Goal: Find contact information: Find contact information

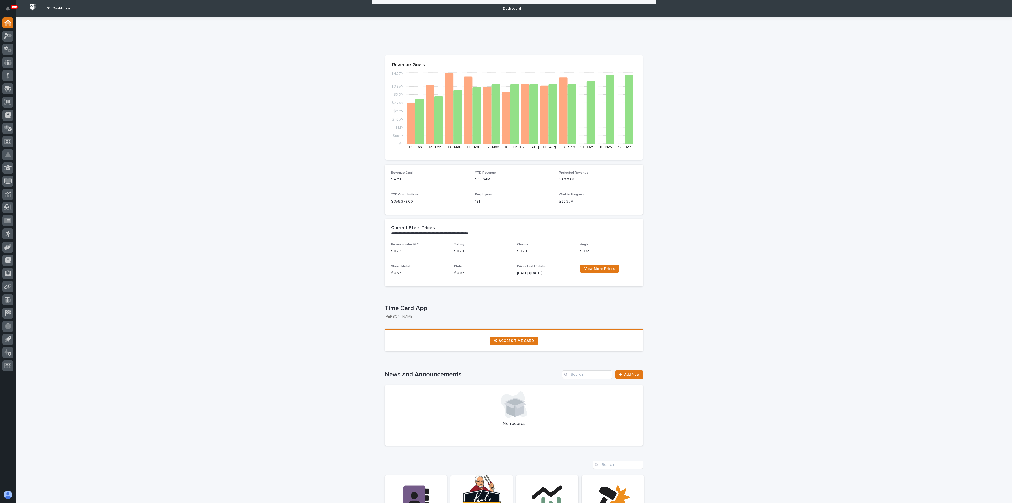
scroll to position [198, 0]
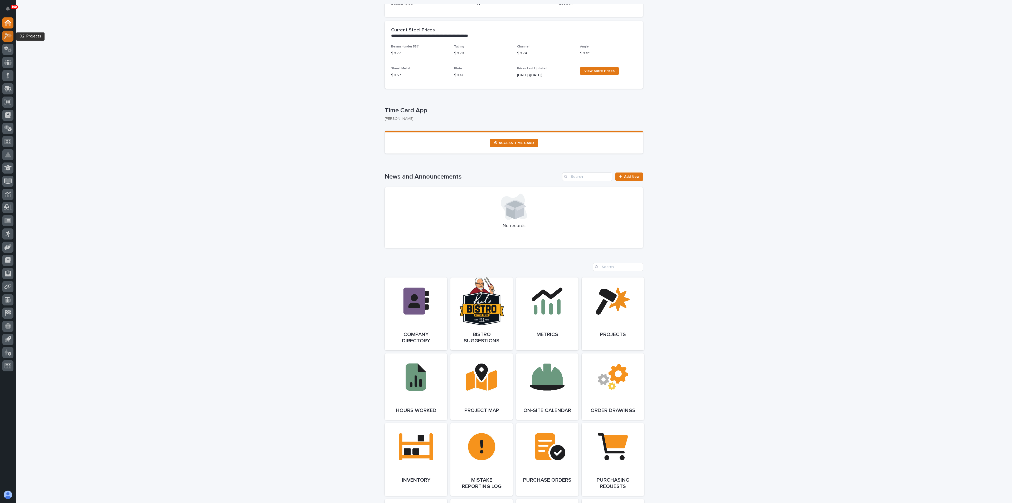
click at [7, 36] on icon at bounding box center [8, 36] width 8 height 6
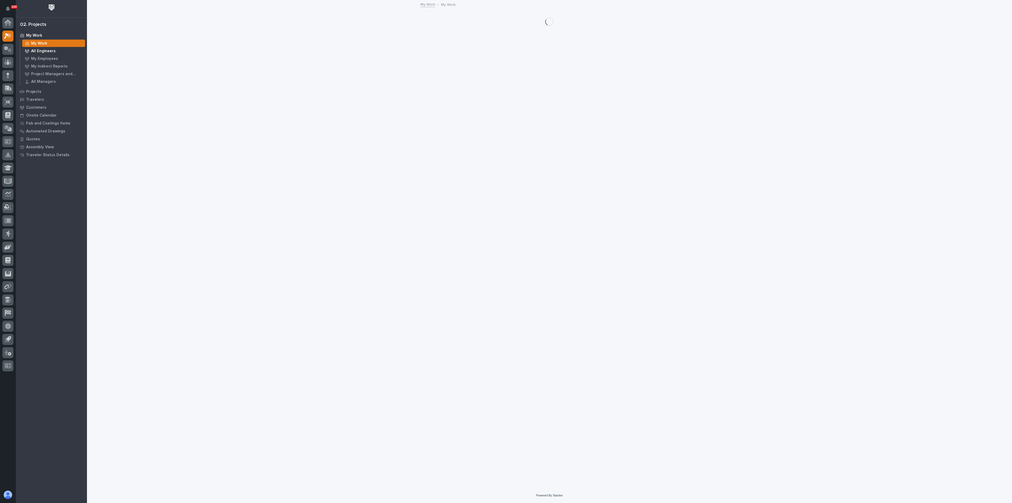
drag, startPoint x: 40, startPoint y: 42, endPoint x: 53, endPoint y: 47, distance: 14.2
click at [40, 42] on p "My Work" at bounding box center [39, 43] width 16 height 5
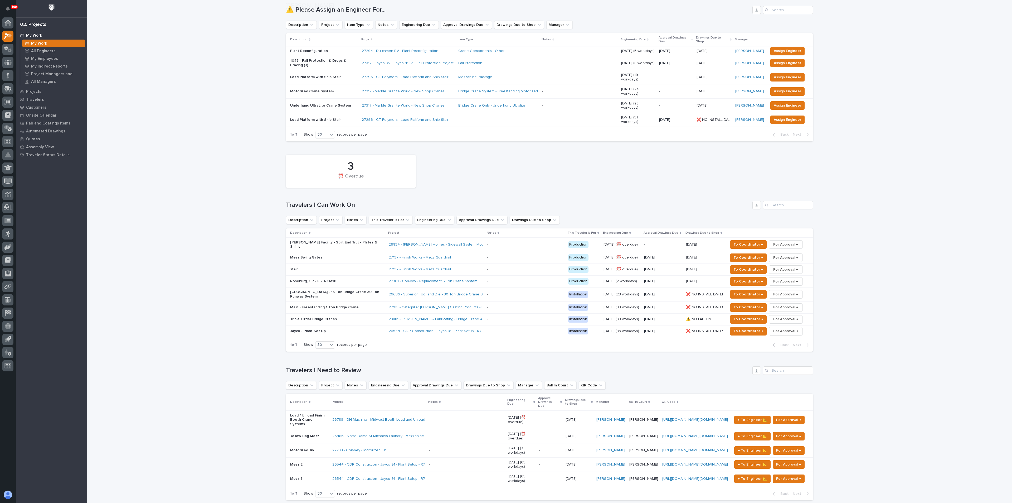
scroll to position [158, 0]
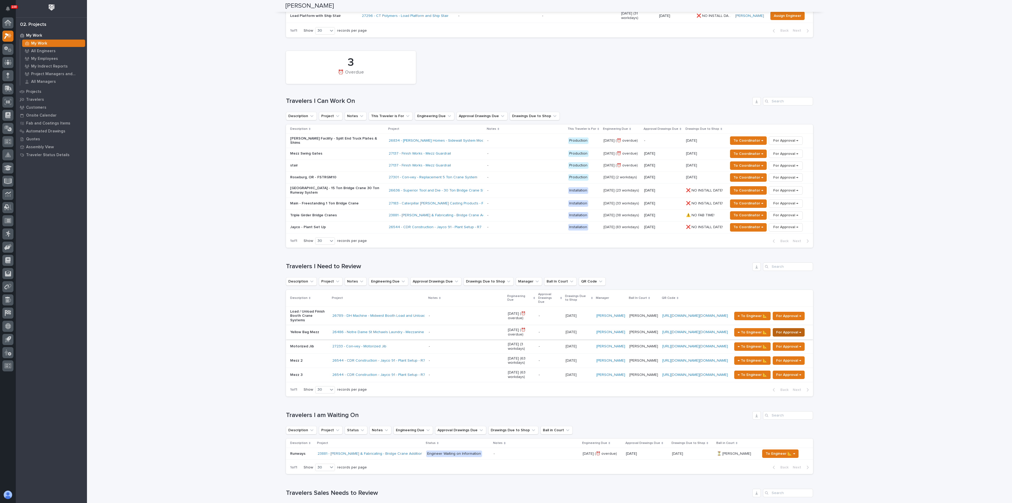
click at [788, 329] on span "For Approval →" at bounding box center [788, 332] width 25 height 6
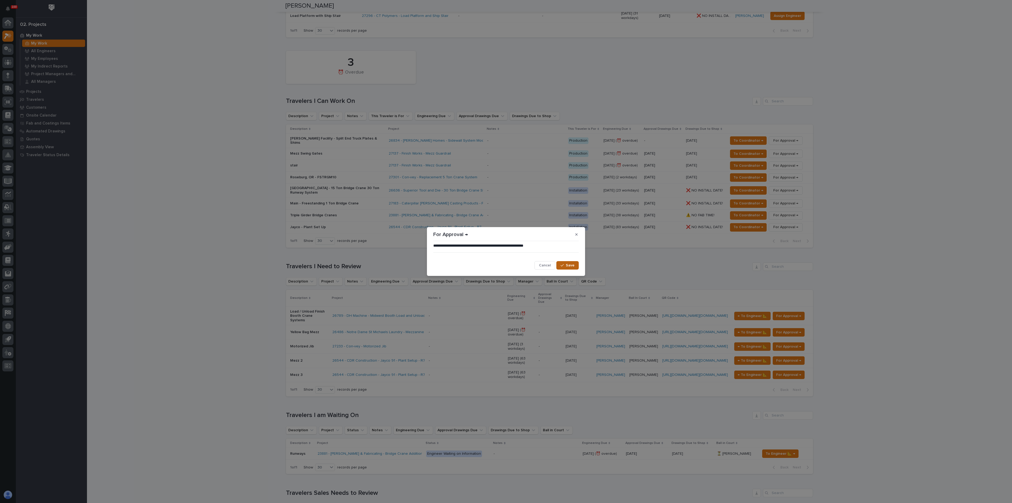
click at [562, 265] on icon "button" at bounding box center [562, 265] width 3 height 4
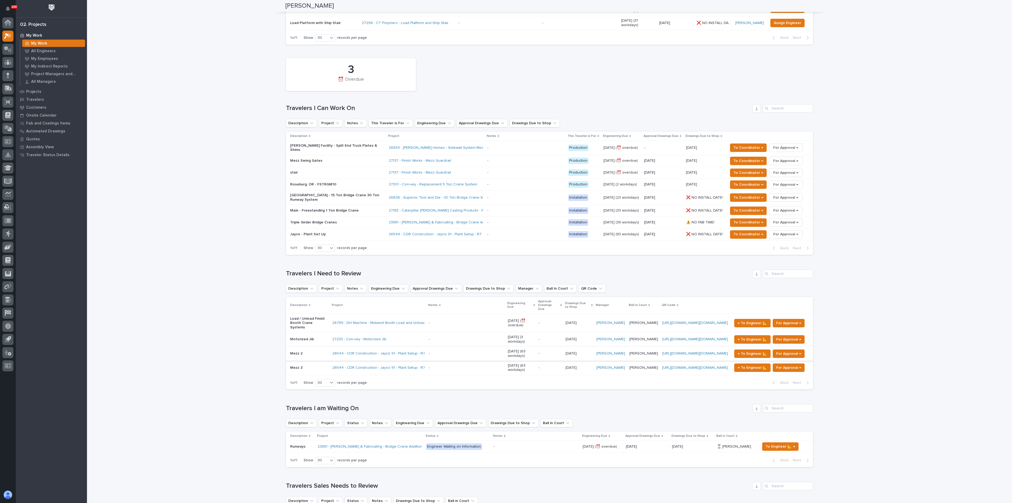
scroll to position [157, 0]
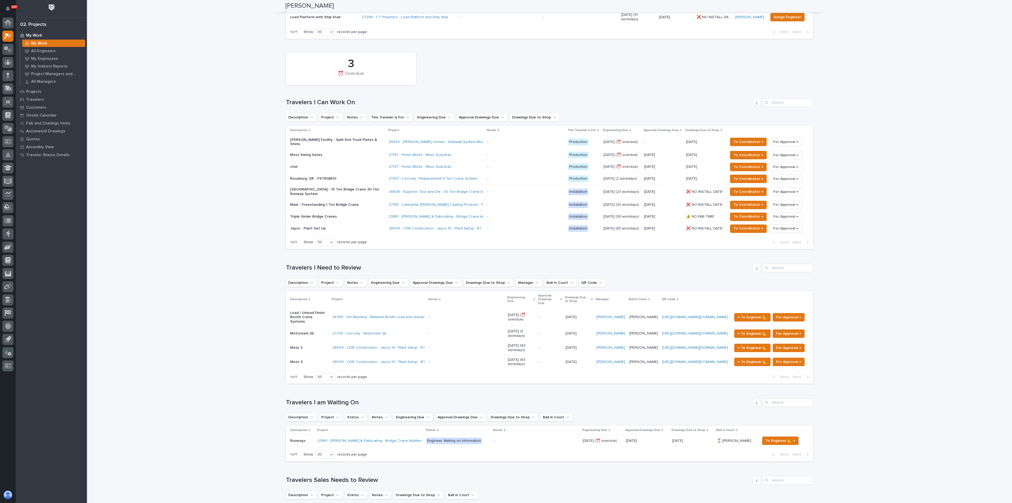
click at [404, 331] on div "27233 - Con-vey - Motorized Jib" at bounding box center [378, 333] width 92 height 4
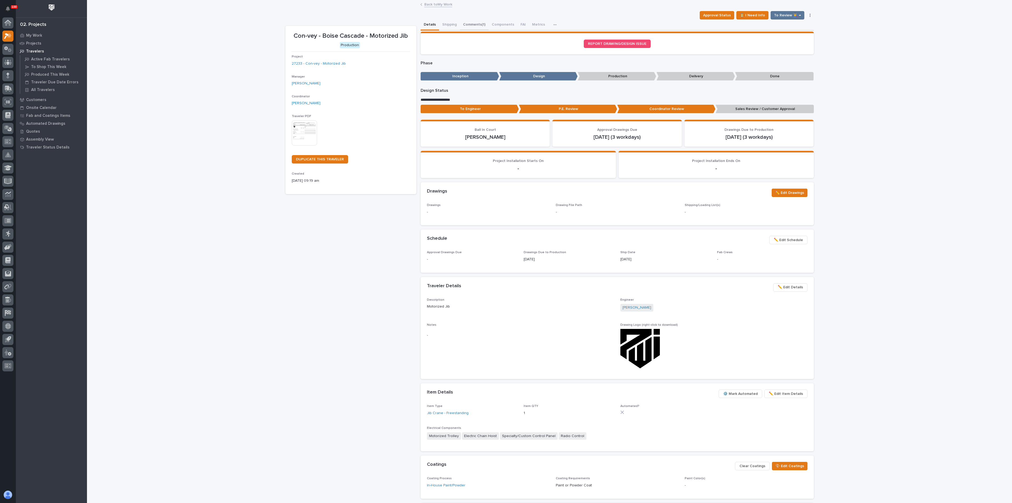
click at [471, 27] on button "Comments (1)" at bounding box center [474, 25] width 29 height 11
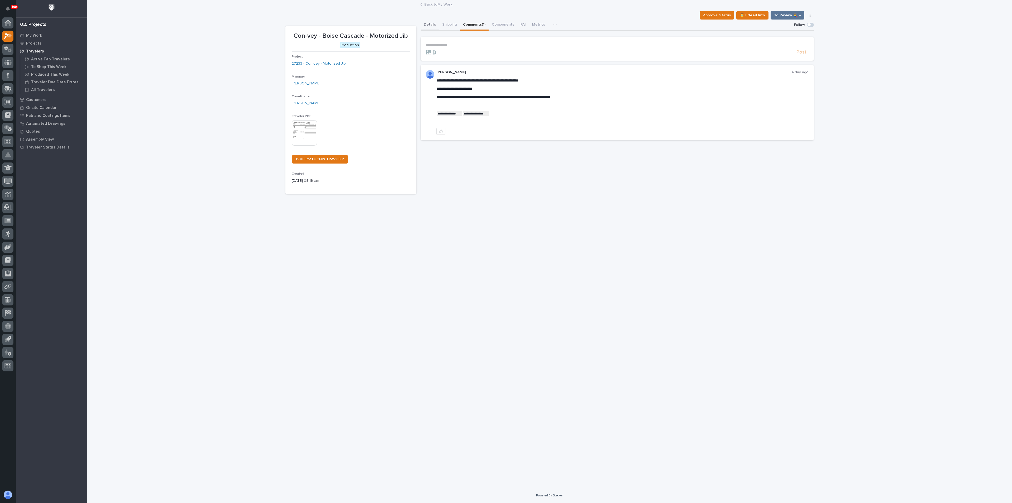
click at [428, 25] on button "Details" at bounding box center [430, 25] width 18 height 11
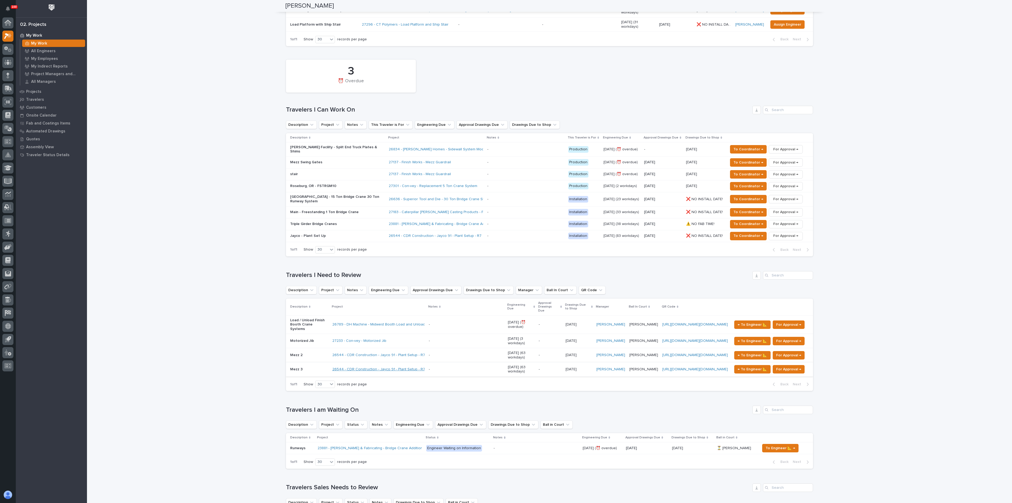
scroll to position [158, 0]
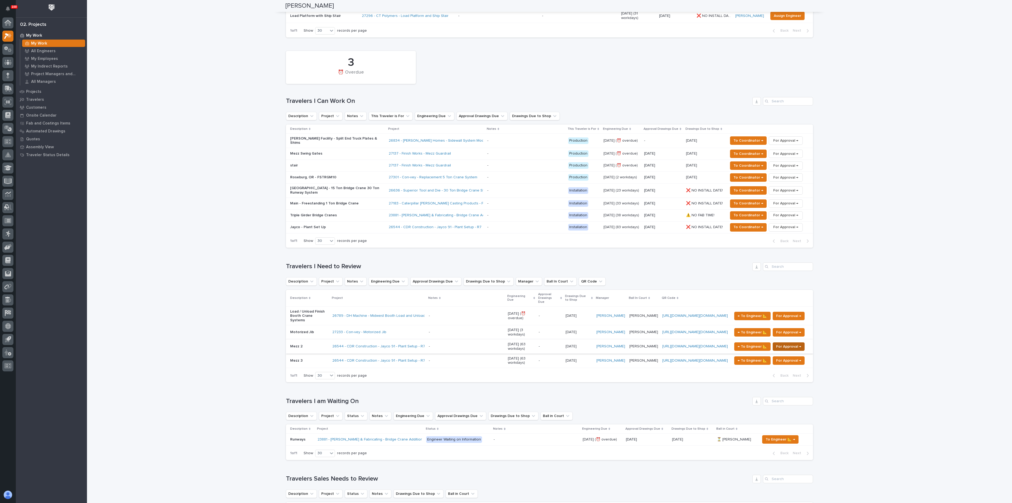
click at [785, 343] on span "For Approval →" at bounding box center [788, 346] width 25 height 6
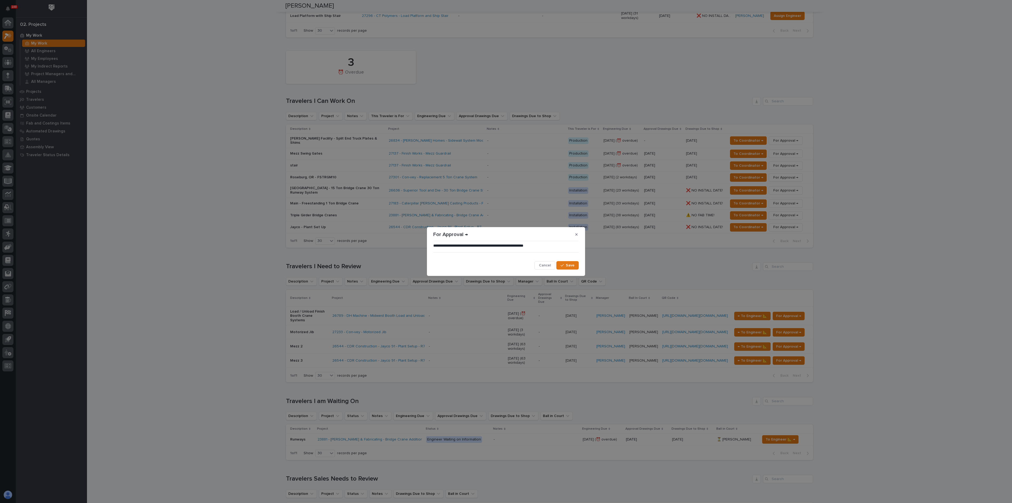
click at [567, 260] on div "**********" at bounding box center [505, 256] width 145 height 27
click at [572, 266] on span "Save" at bounding box center [570, 265] width 9 height 5
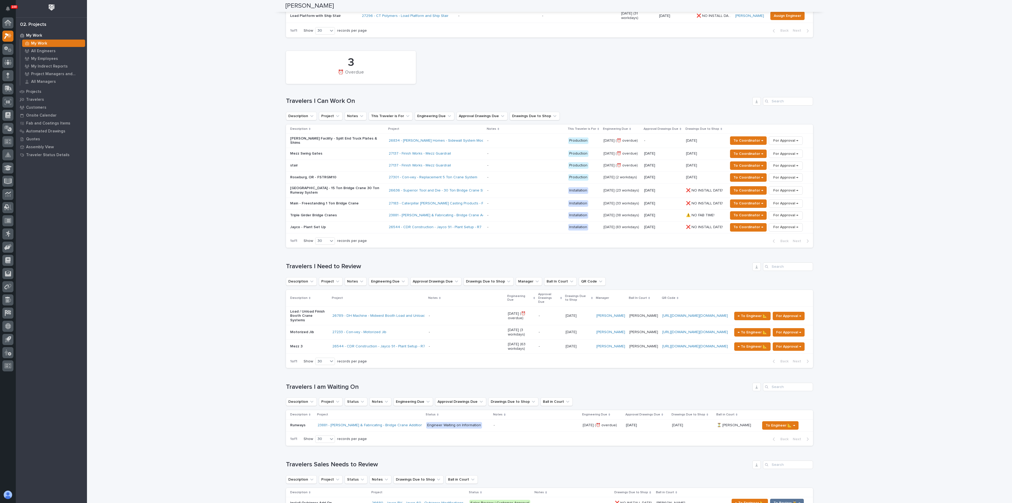
scroll to position [151, 0]
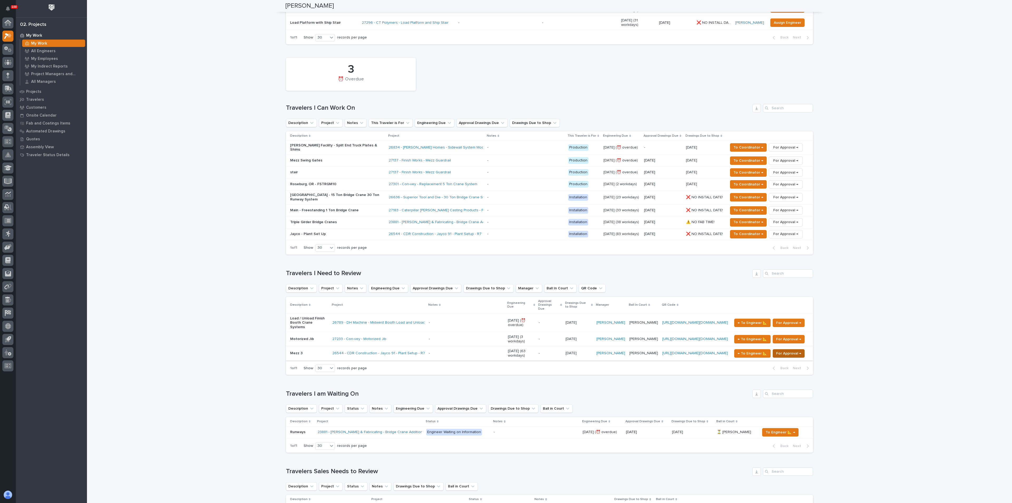
click at [790, 350] on span "For Approval →" at bounding box center [788, 353] width 25 height 6
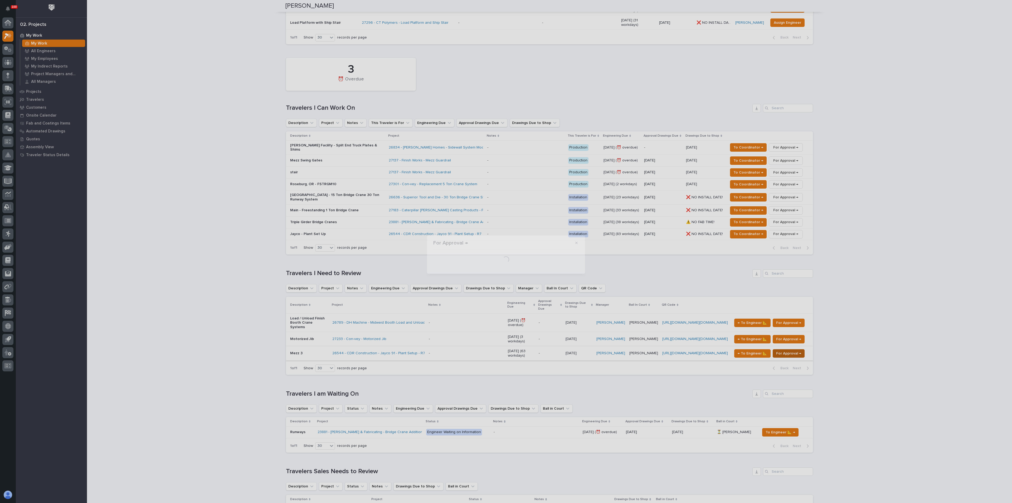
scroll to position [157, 0]
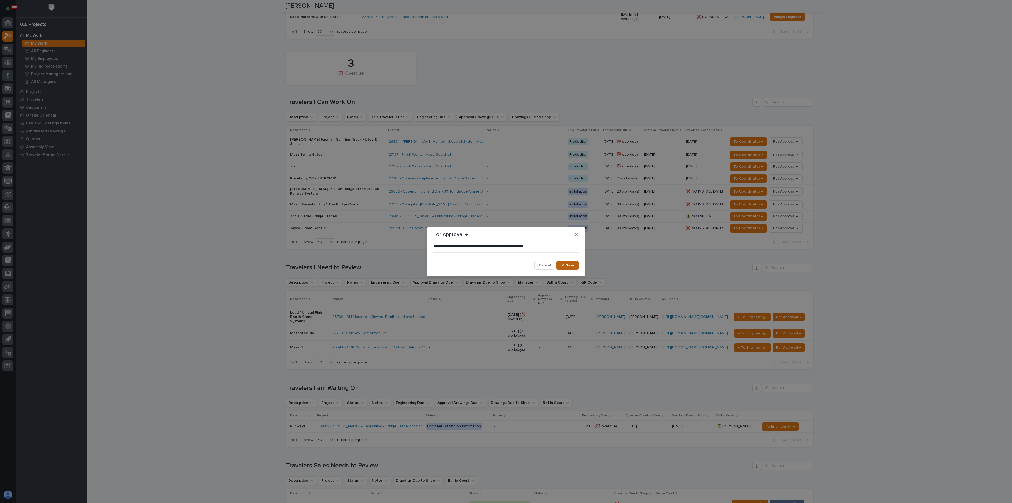
click at [568, 264] on span "Save" at bounding box center [570, 265] width 9 height 5
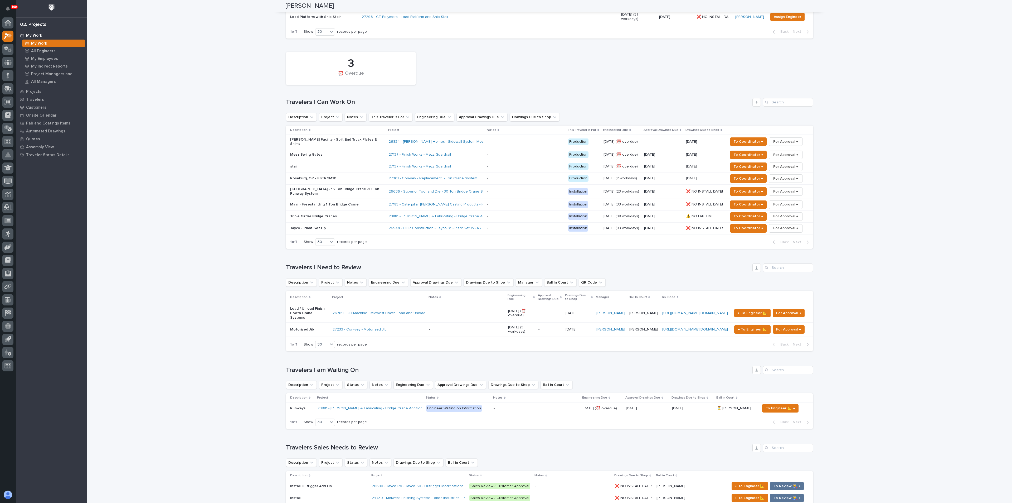
scroll to position [150, 0]
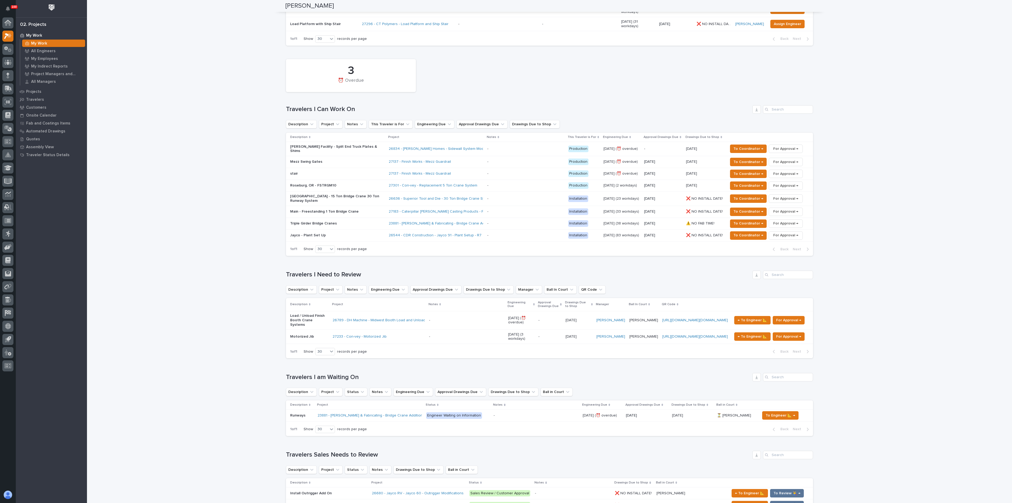
click at [213, 348] on div "Loading... Saving… Loading... Saving… Spenser Yoder Spenser Yoder Engineering C…" at bounding box center [549, 443] width 925 height 1185
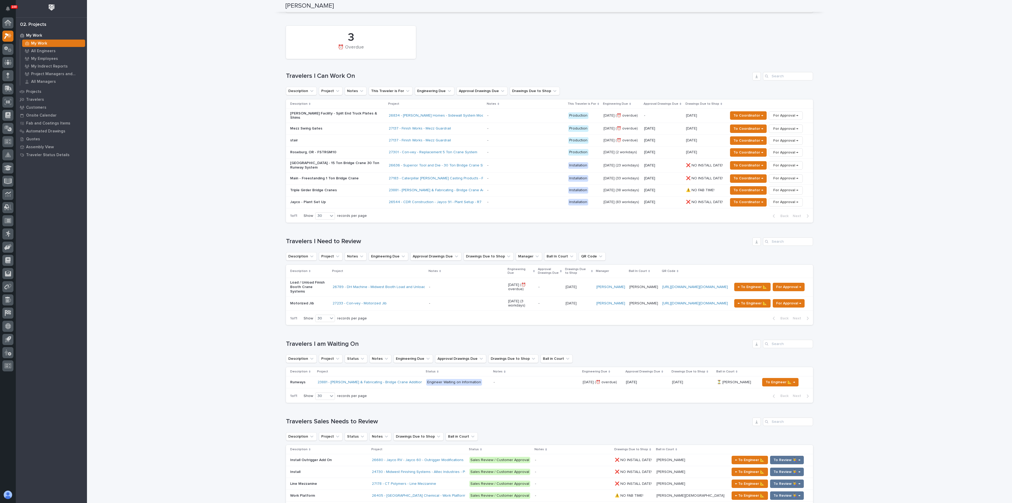
scroll to position [196, 0]
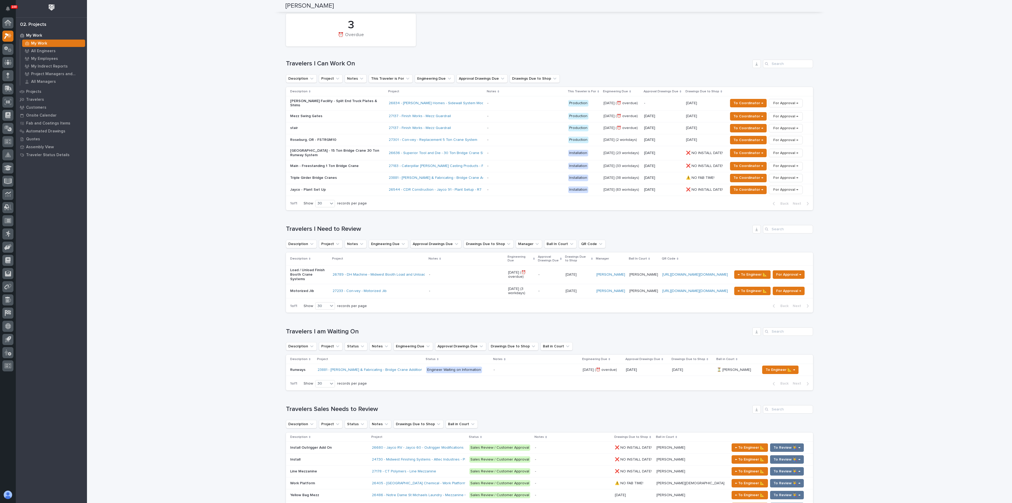
click at [174, 42] on div "Loading... Saving… Loading... Saving… Spenser Yoder Spenser Yoder Engineering C…" at bounding box center [549, 397] width 925 height 1185
click at [304, 269] on p "Load / Unload Finish Booth Crane Systems" at bounding box center [309, 274] width 38 height 13
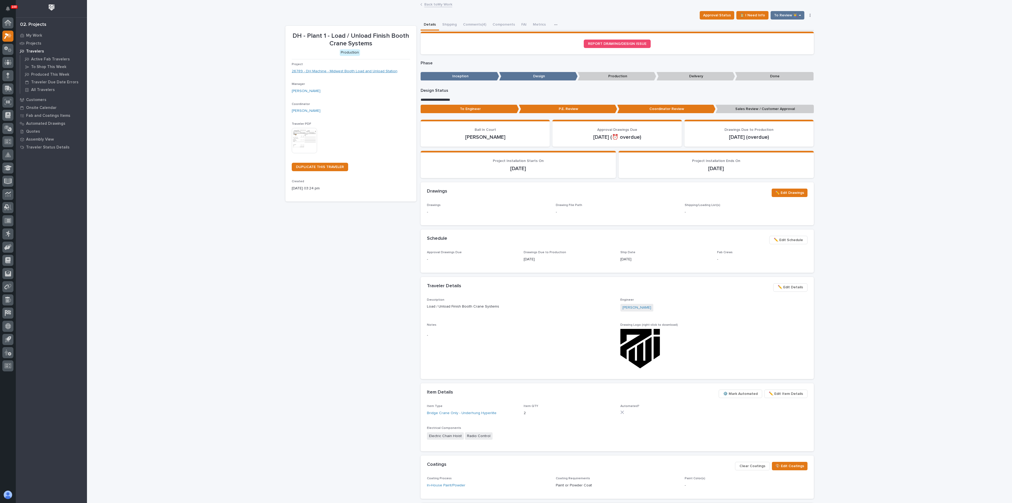
click at [353, 72] on link "26789 - DH Machine - Midwest Booth Load and Unload Station" at bounding box center [345, 72] width 106 height 6
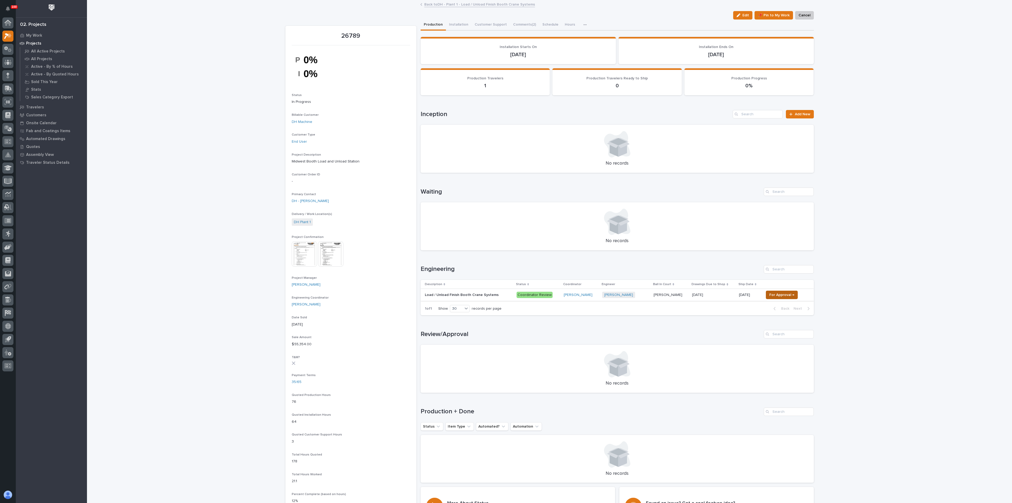
click at [770, 295] on span "For Approval →" at bounding box center [781, 294] width 25 height 6
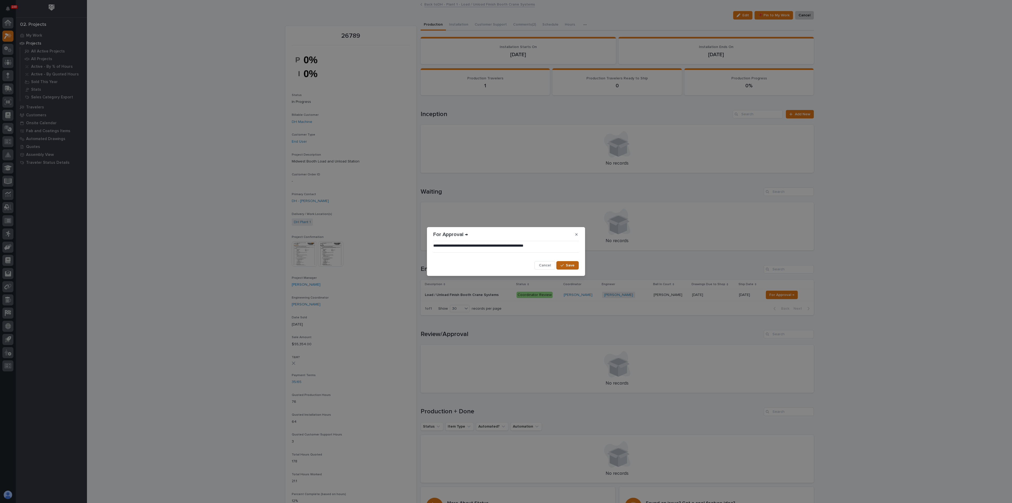
click at [572, 265] on span "Save" at bounding box center [570, 265] width 9 height 5
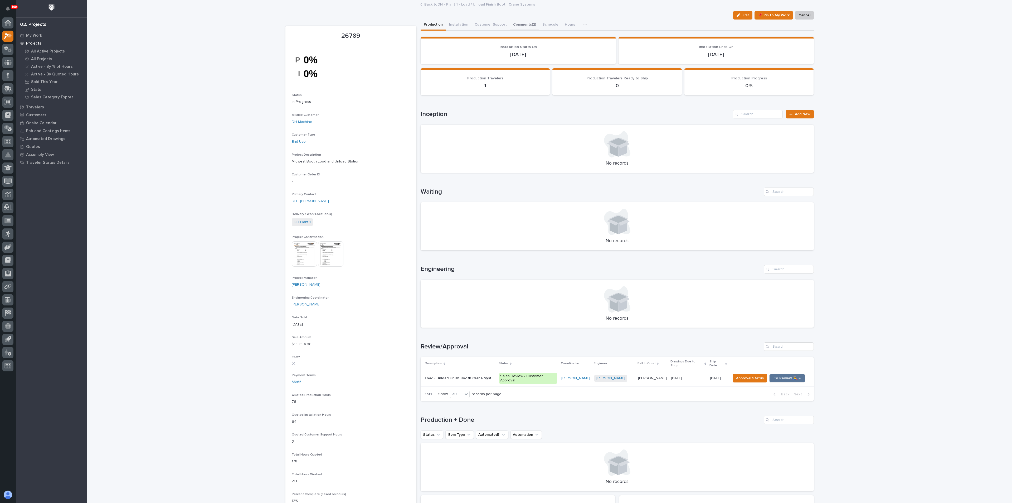
click at [514, 22] on button "Comments (2)" at bounding box center [524, 25] width 29 height 11
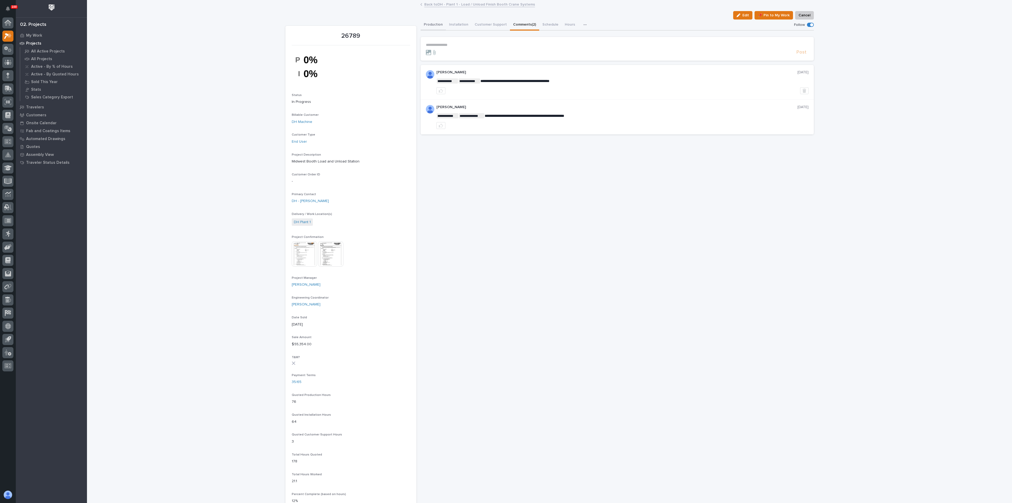
click at [426, 26] on button "Production" at bounding box center [433, 25] width 25 height 11
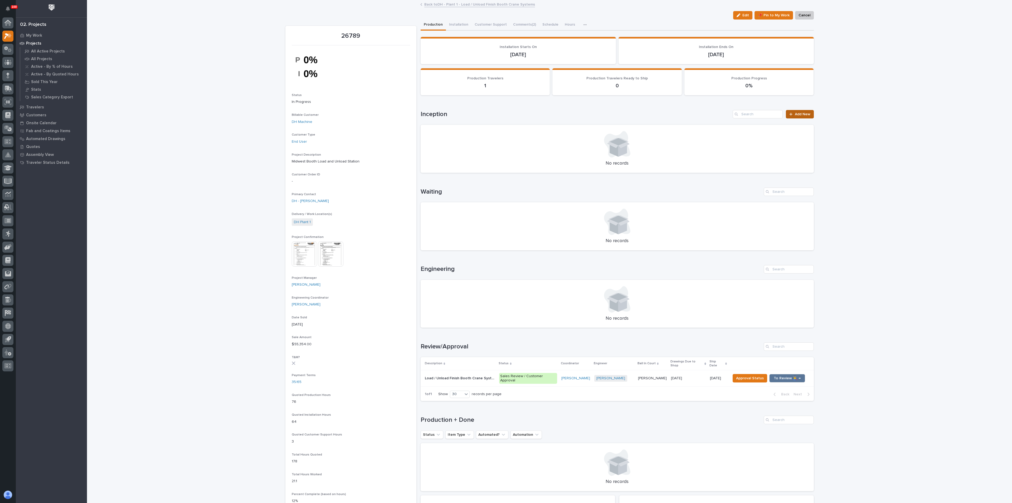
click at [796, 114] on span "Add New" at bounding box center [803, 114] width 16 height 4
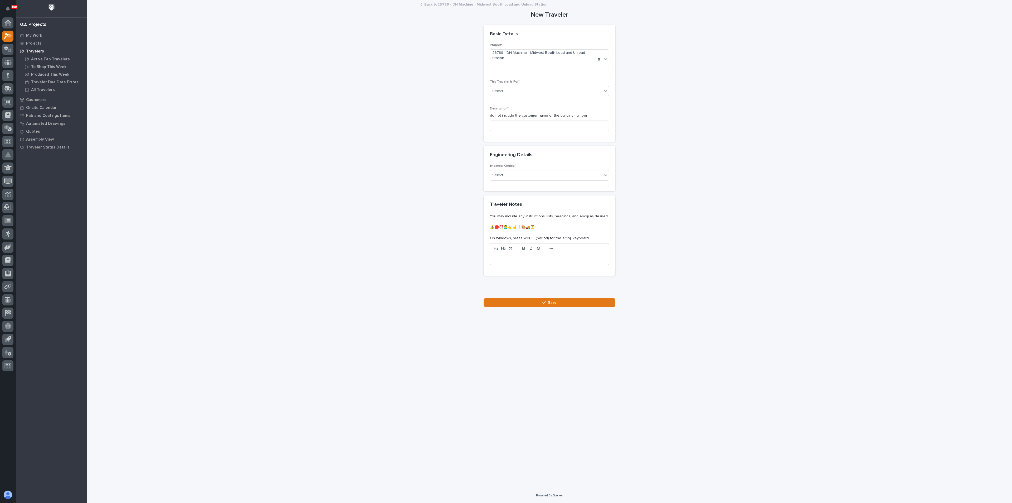
click at [511, 87] on div "Select..." at bounding box center [546, 91] width 112 height 9
click at [510, 95] on span "Production" at bounding box center [502, 96] width 20 height 6
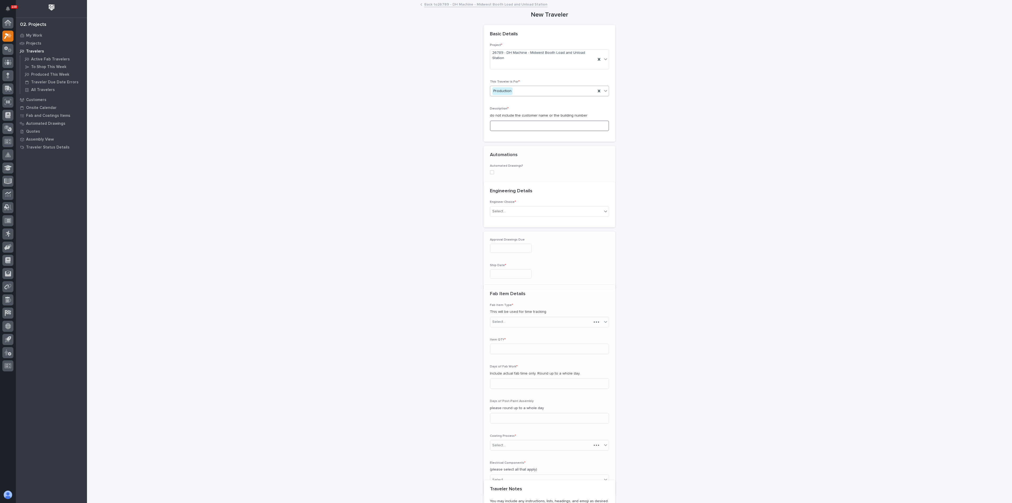
click at [509, 120] on input at bounding box center [549, 125] width 119 height 11
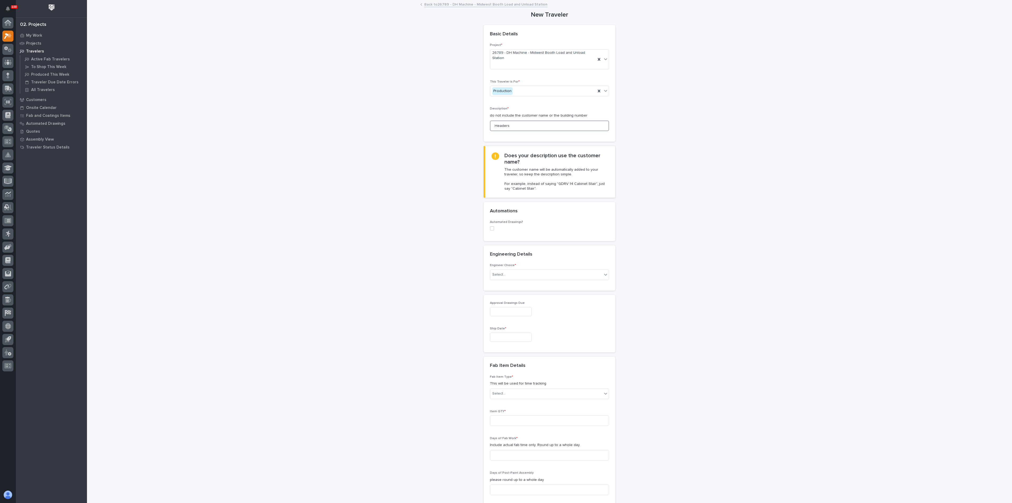
type input "Headers"
click at [495, 272] on div "Select..." at bounding box center [498, 275] width 13 height 6
click at [511, 295] on div "I know who will draw this" at bounding box center [546, 297] width 119 height 9
click at [505, 357] on div "Select..." at bounding box center [546, 361] width 112 height 9
type input "*******"
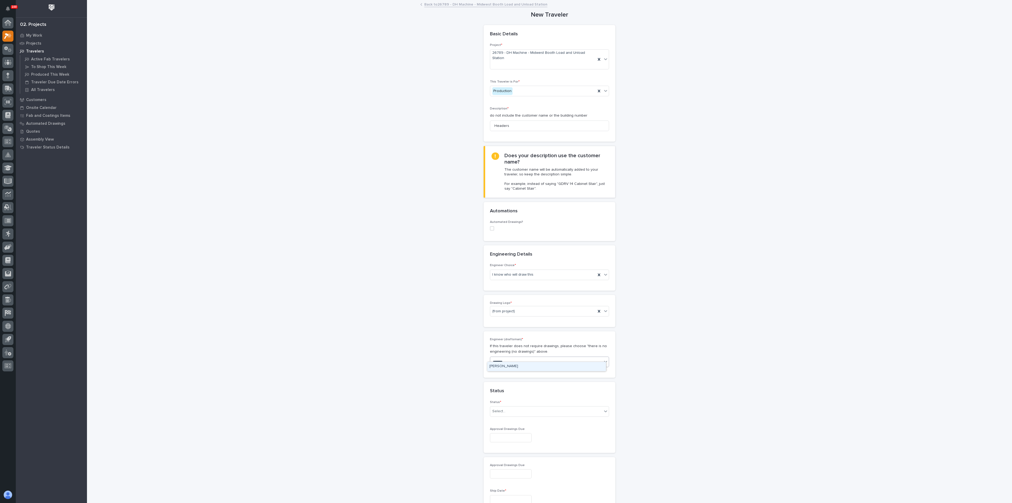
click at [500, 367] on div "Spenser Yoder" at bounding box center [546, 366] width 119 height 9
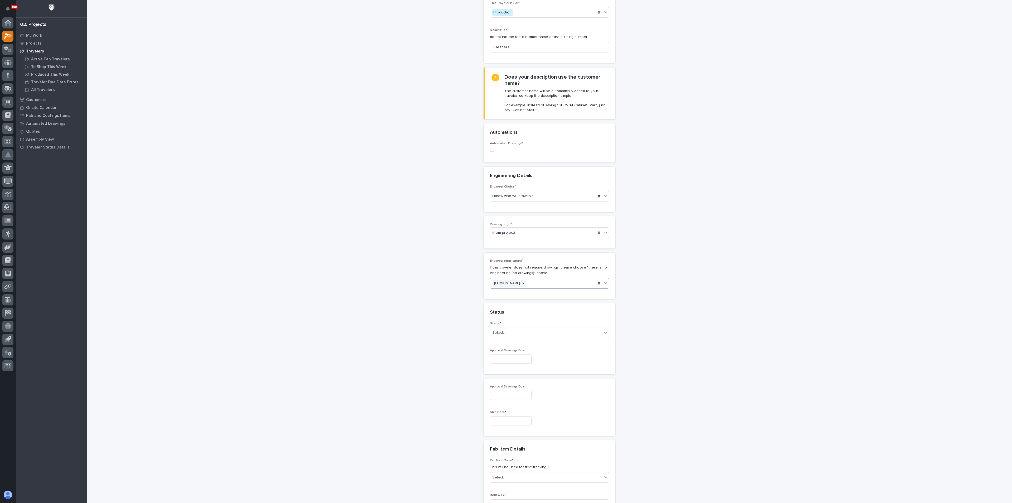
scroll to position [79, 0]
click at [517, 332] on body "100 My Settings Log Out 02. Projects My Work Projects Travelers Active Fab Trav…" at bounding box center [506, 251] width 1012 height 503
click at [504, 373] on div "Sales Review / Customer Approval" at bounding box center [546, 373] width 119 height 9
click at [498, 416] on input "text" at bounding box center [511, 420] width 42 height 9
click at [486, 386] on div "27" at bounding box center [487, 388] width 7 height 7
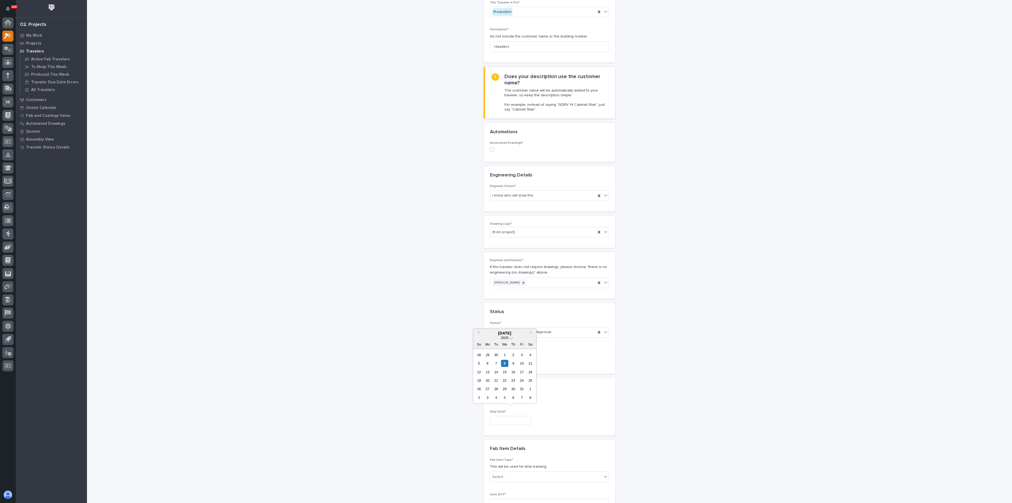
type input "**********"
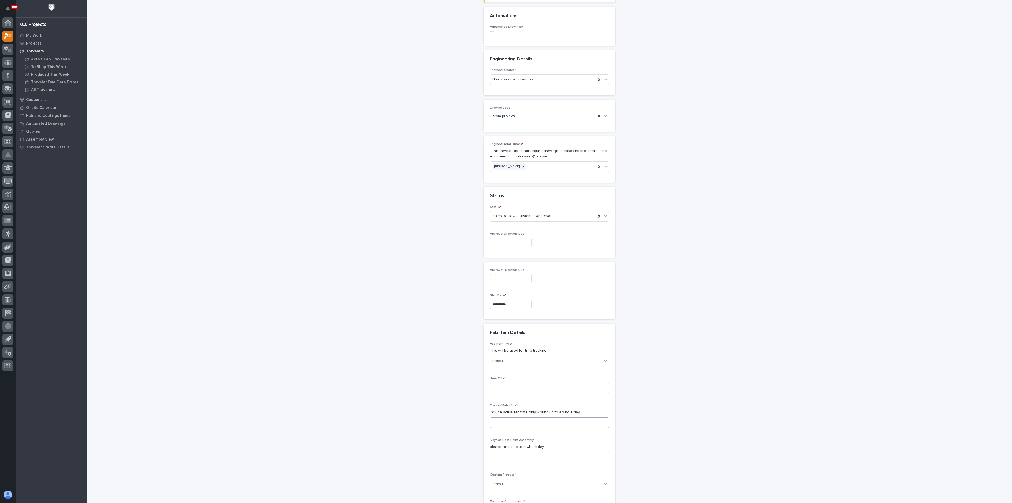
scroll to position [198, 0]
click at [505, 382] on input at bounding box center [549, 385] width 119 height 11
type input "4"
drag, startPoint x: 507, startPoint y: 401, endPoint x: 504, endPoint y: 406, distance: 5.9
click at [507, 401] on div "Days of Fab Work * Include actual fab time only. Round up to a whole day." at bounding box center [549, 415] width 119 height 28
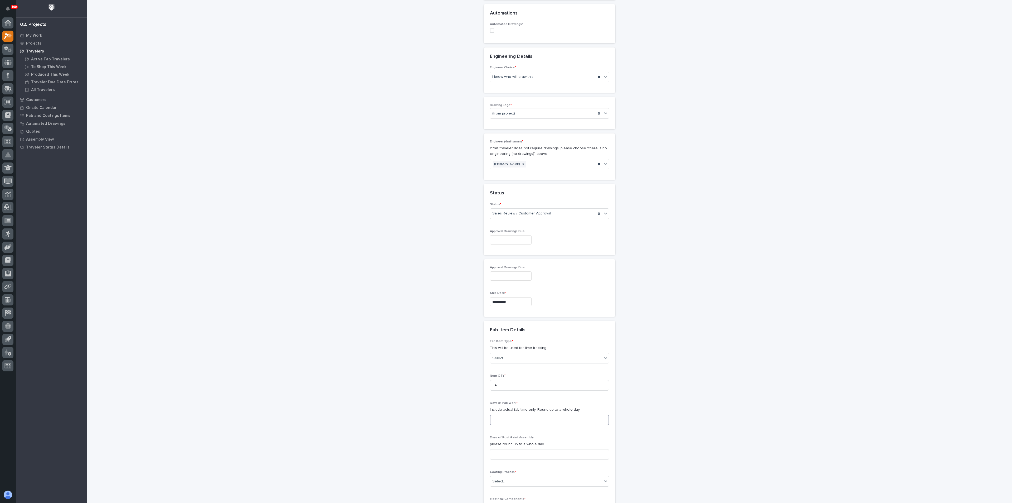
click at [503, 414] on input at bounding box center [549, 419] width 119 height 11
type input "1"
drag, startPoint x: 496, startPoint y: 434, endPoint x: 495, endPoint y: 437, distance: 3.5
click at [496, 435] on div "Days of Post-Paint Assembly please round up to a whole day" at bounding box center [549, 449] width 119 height 28
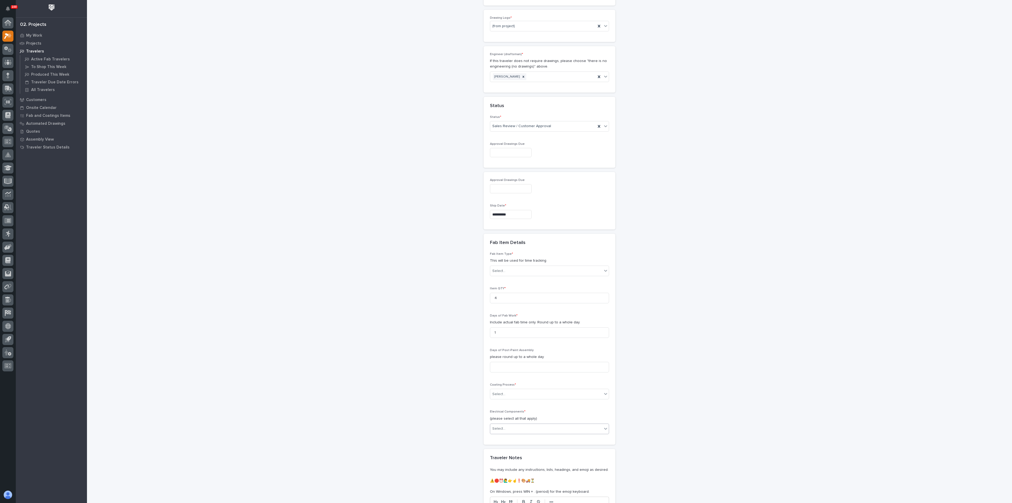
scroll to position [316, 0]
click at [518, 358] on div "Select..." at bounding box center [546, 362] width 112 height 9
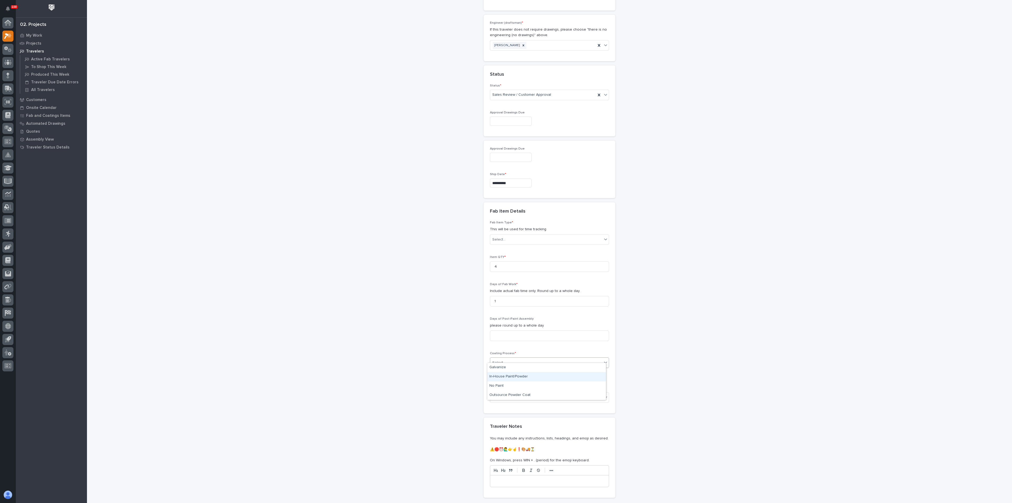
click at [515, 377] on div "In-House Paint/Powder" at bounding box center [546, 376] width 119 height 9
click at [530, 393] on div "Select..." at bounding box center [546, 397] width 112 height 9
click at [515, 404] on div "None" at bounding box center [546, 401] width 119 height 9
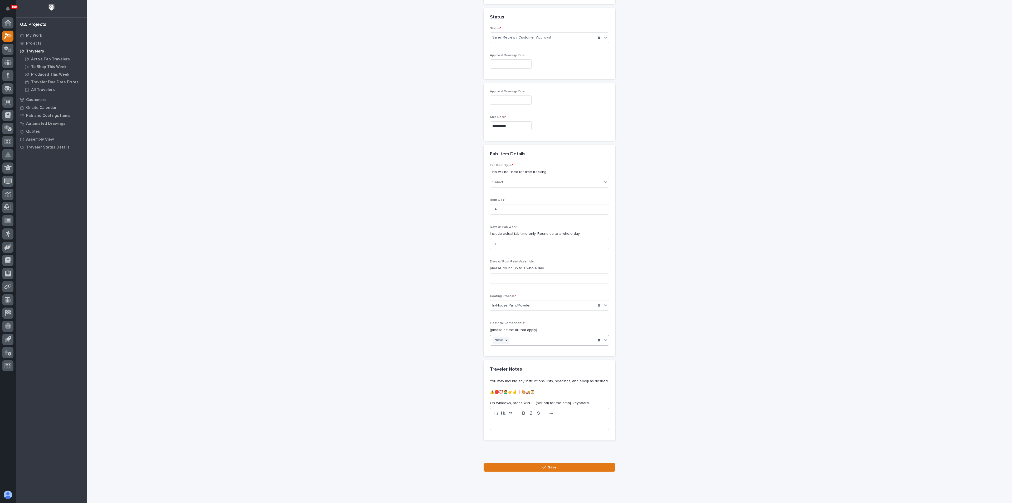
scroll to position [378, 0]
click at [511, 173] on div "Select..." at bounding box center [546, 177] width 112 height 9
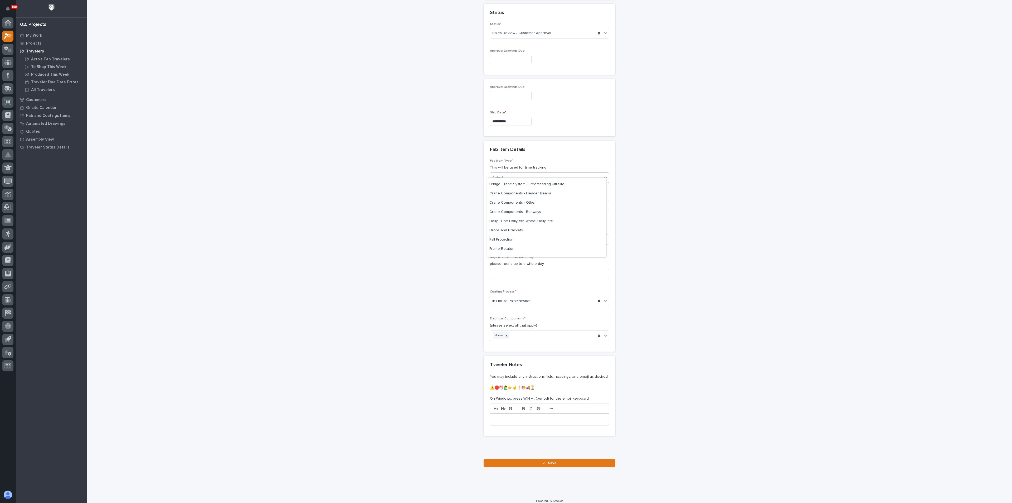
scroll to position [119, 0]
click at [515, 204] on div "Crane Components - Other" at bounding box center [546, 201] width 119 height 9
click at [514, 175] on span "Crane Components - Other" at bounding box center [515, 178] width 46 height 6
drag, startPoint x: 515, startPoint y: 217, endPoint x: 516, endPoint y: 214, distance: 3.1
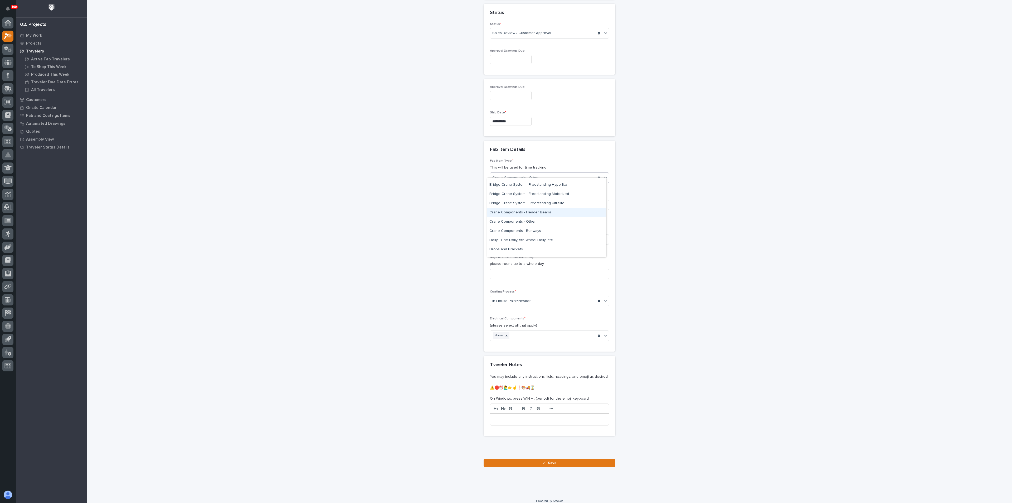
click at [515, 213] on div "Crane Components - Header Beams" at bounding box center [546, 212] width 119 height 9
click at [531, 458] on button "Save" at bounding box center [550, 462] width 132 height 8
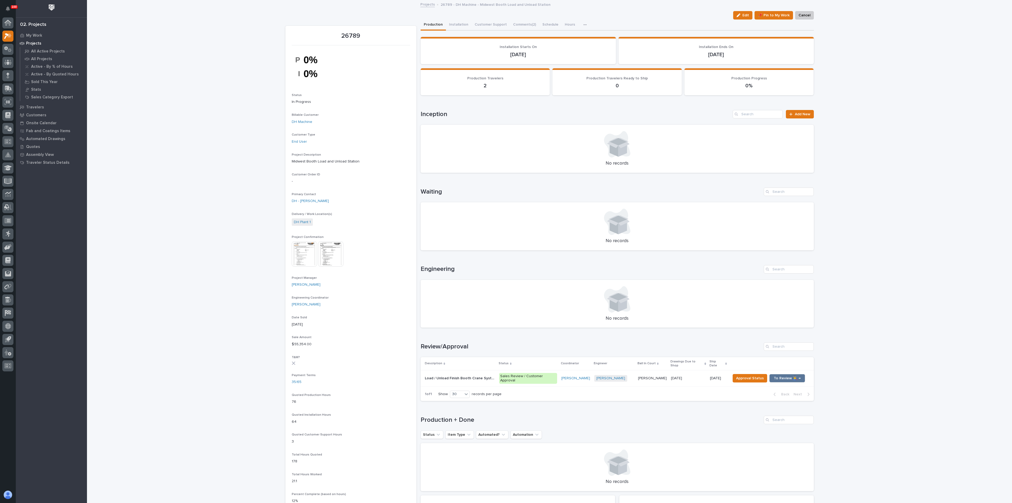
click at [559, 416] on h1 "Production + Done" at bounding box center [591, 420] width 341 height 8
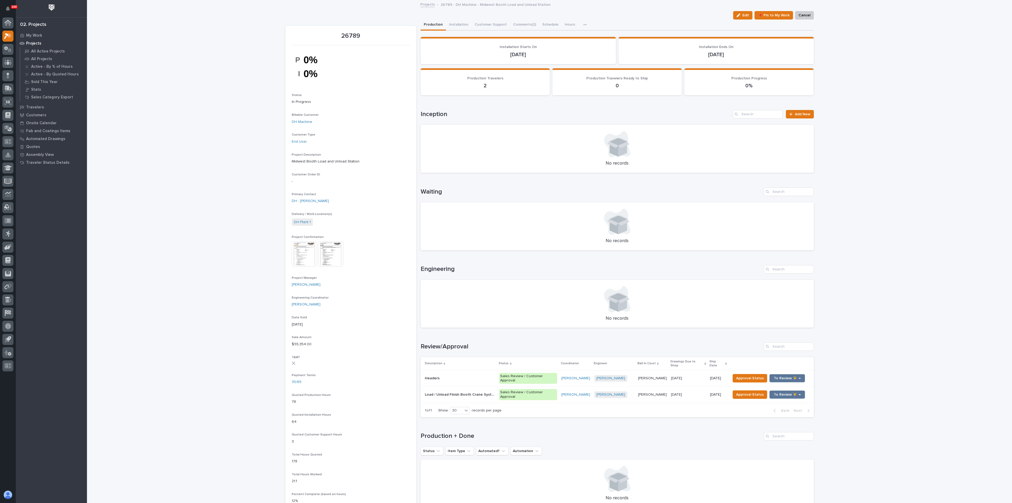
click at [443, 376] on p at bounding box center [460, 378] width 70 height 4
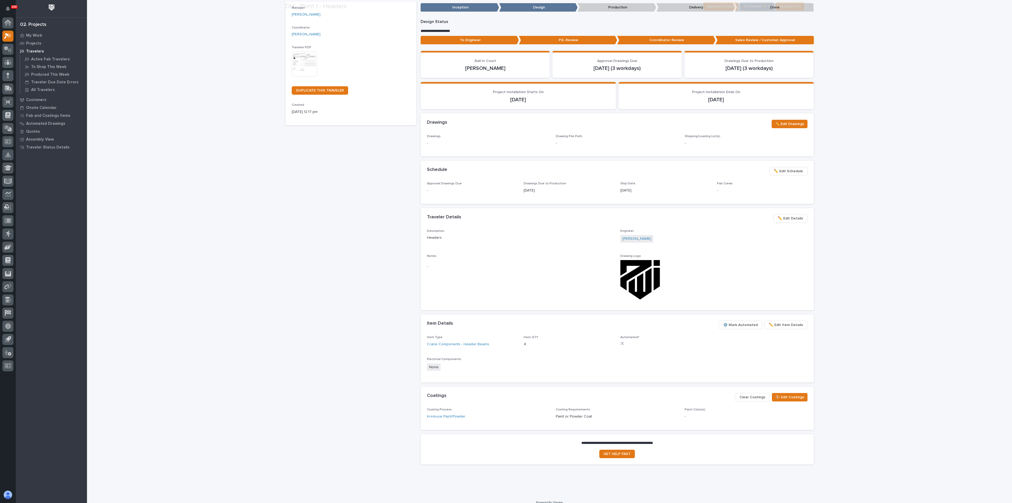
scroll to position [76, 0]
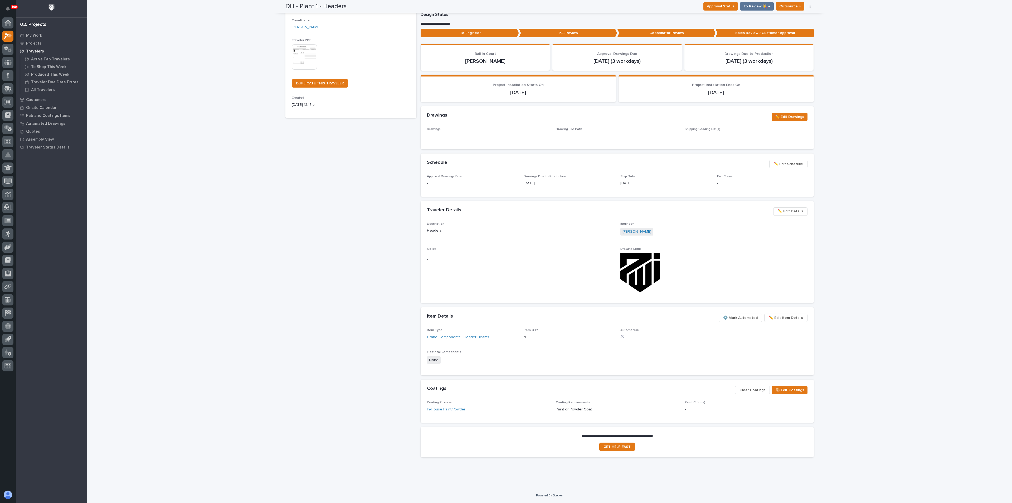
click at [295, 59] on img at bounding box center [304, 56] width 25 height 25
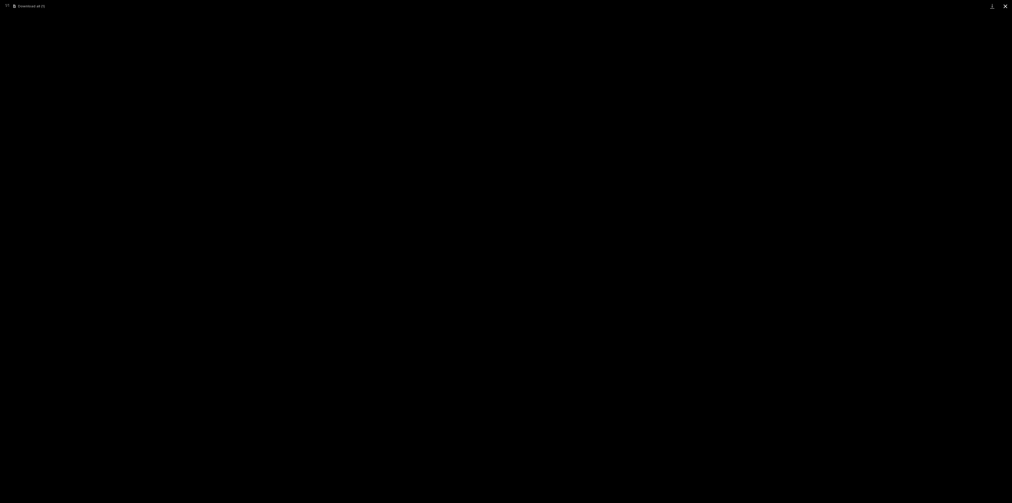
drag, startPoint x: 1009, startPoint y: 5, endPoint x: 1006, endPoint y: 10, distance: 5.6
click at [1009, 5] on button "Close gallery" at bounding box center [1005, 6] width 13 height 12
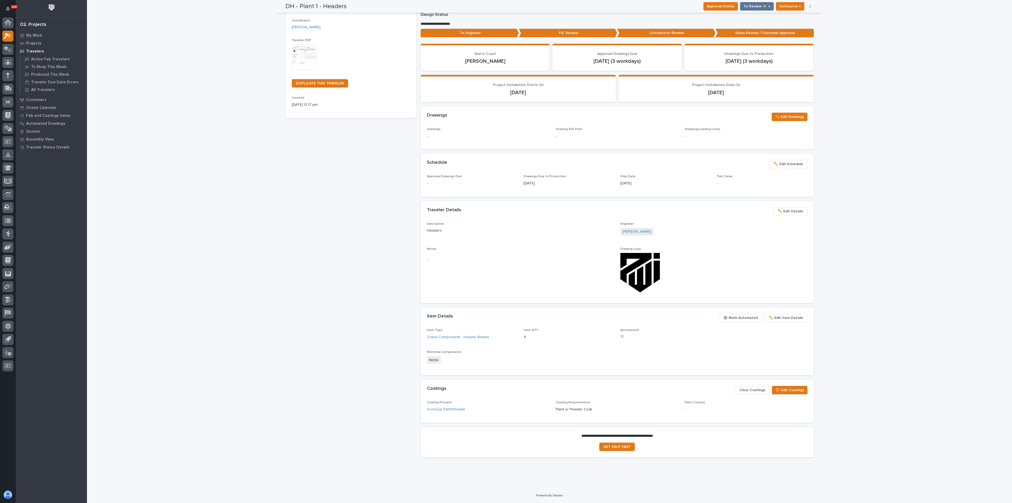
click at [741, 316] on span "⚙️ Mark Automated" at bounding box center [740, 317] width 35 height 6
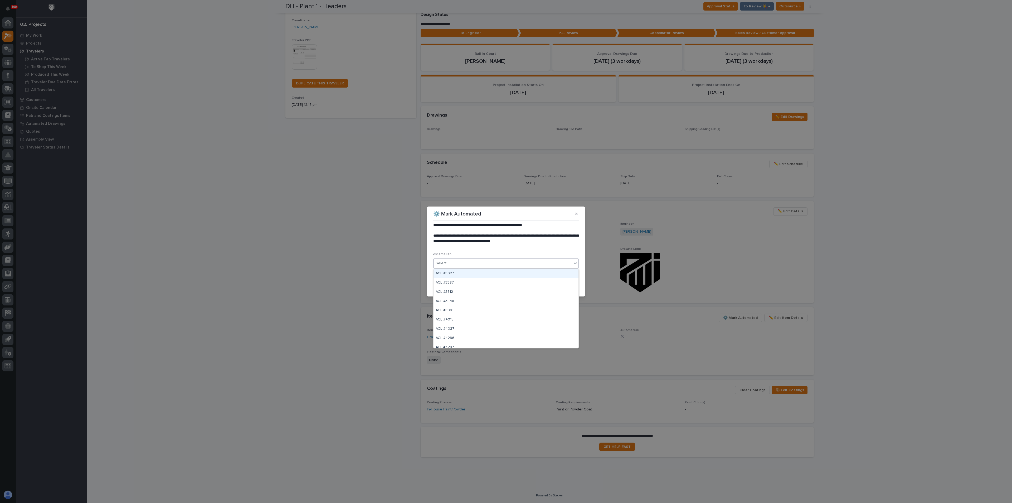
click at [470, 262] on div "Select..." at bounding box center [503, 263] width 138 height 9
click at [218, 250] on div "**********" at bounding box center [506, 251] width 1012 height 503
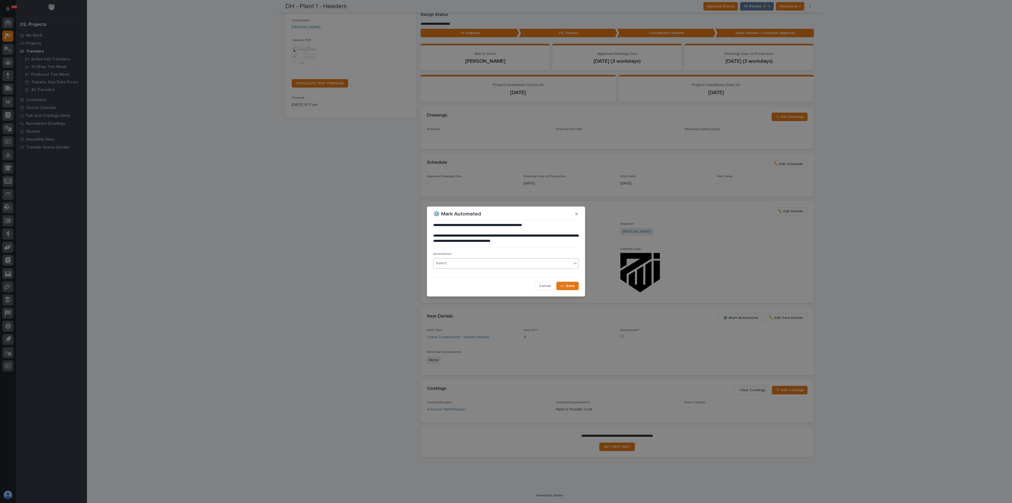
click at [481, 264] on div "Select..." at bounding box center [503, 263] width 138 height 9
type input "*****"
click at [449, 273] on div "HB #40470" at bounding box center [506, 273] width 145 height 9
type input "*****"
click at [442, 274] on div "HB #40472" at bounding box center [506, 273] width 145 height 9
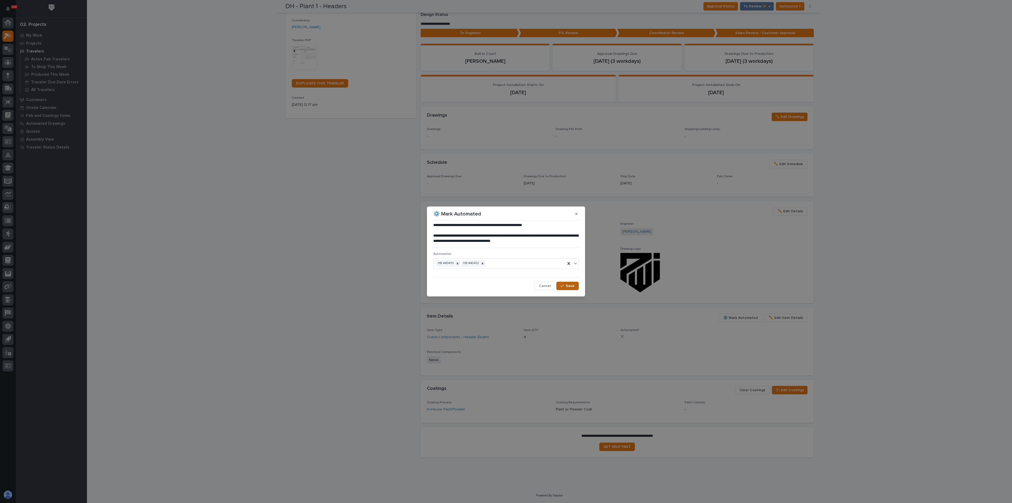
click at [568, 285] on span "Save" at bounding box center [570, 285] width 9 height 5
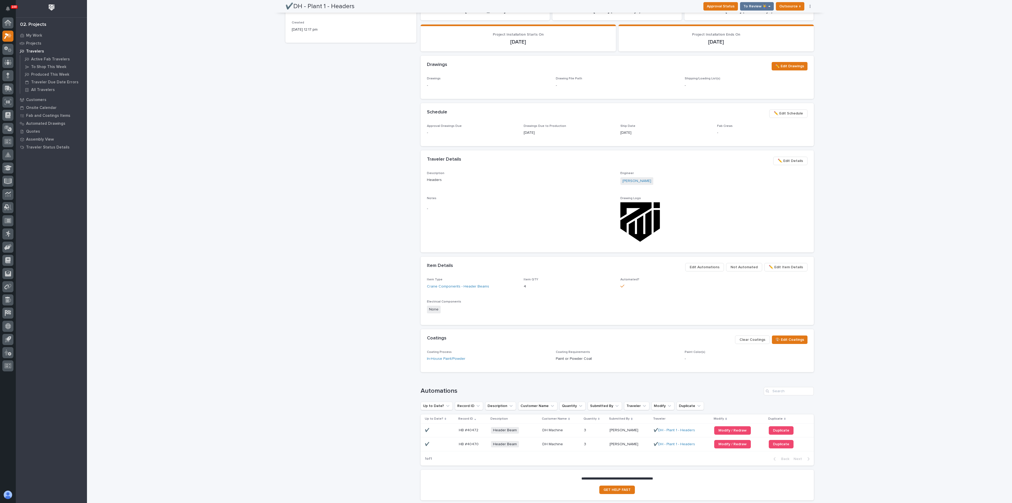
scroll to position [123, 0]
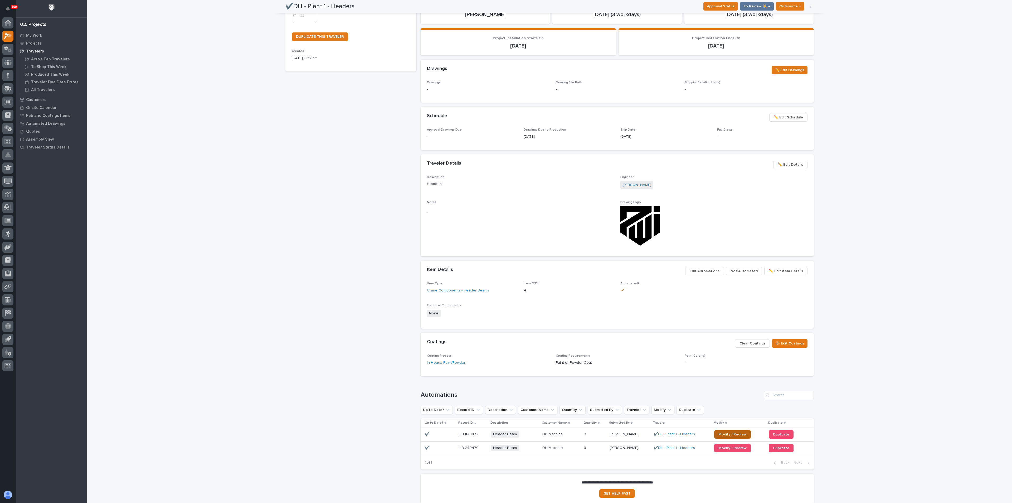
click at [731, 433] on span "Modify / Redraw" at bounding box center [732, 434] width 28 height 4
click at [335, 294] on div "✔️DH - Plant 1 - Headers Production Project 26789 - DH Machine - Midwest Booth …" at bounding box center [350, 205] width 131 height 605
click at [331, 239] on div "✔️DH - Plant 1 - Headers Production Project 26789 - DH Machine - Midwest Booth …" at bounding box center [350, 205] width 131 height 605
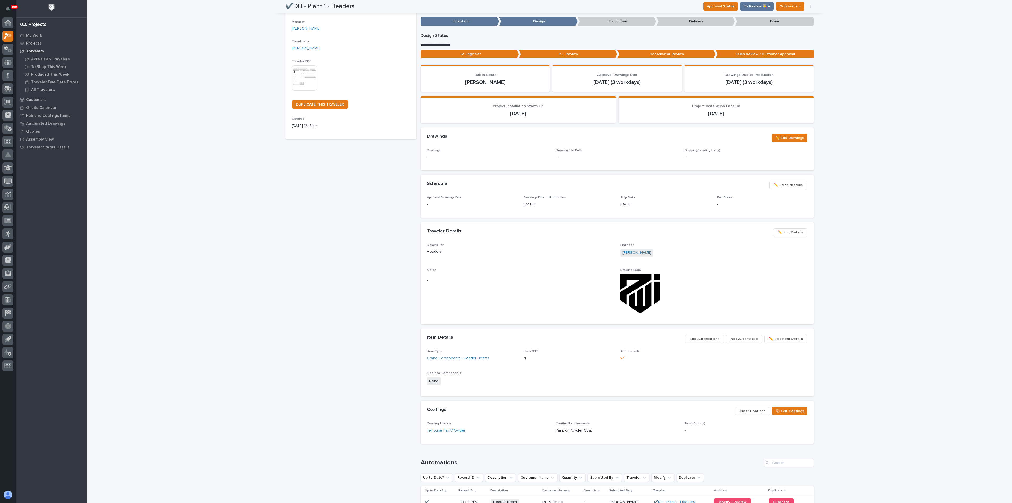
scroll to position [0, 0]
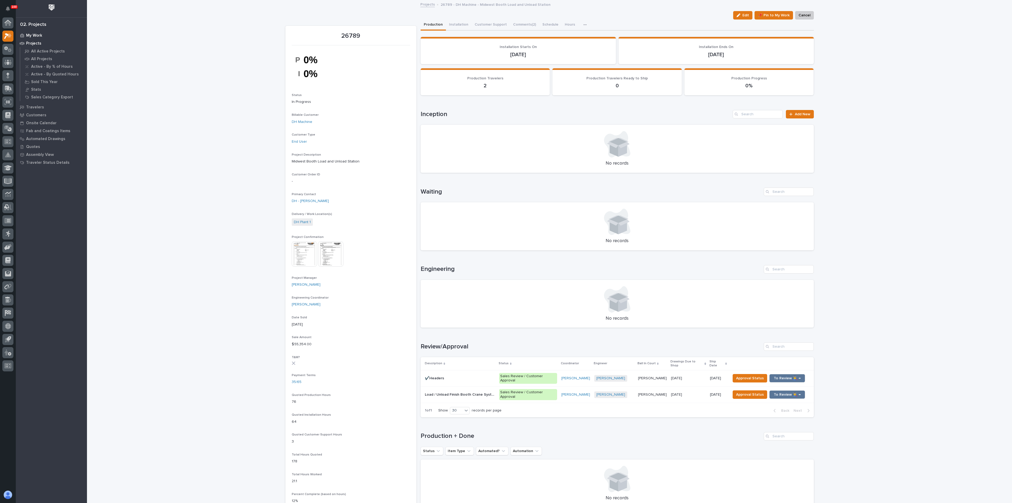
click at [32, 36] on p "My Work" at bounding box center [34, 35] width 16 height 5
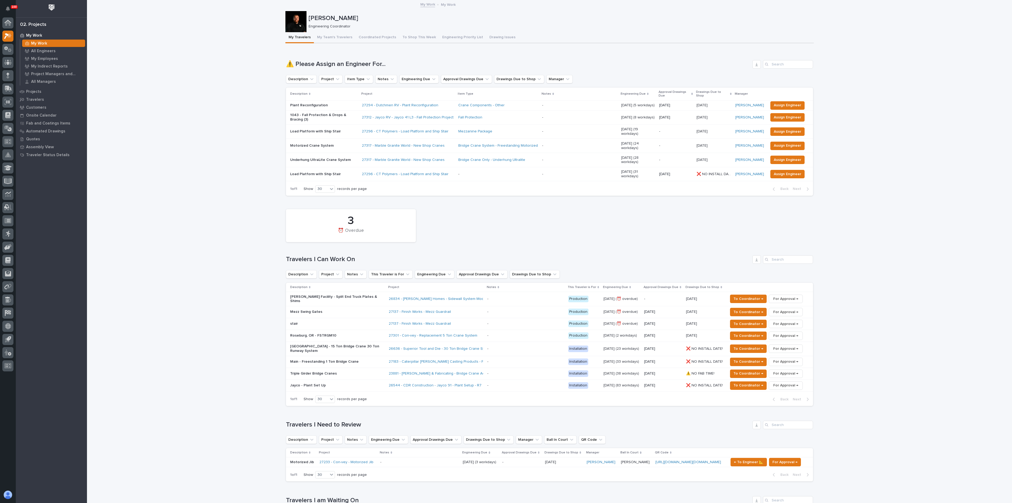
click at [300, 460] on p "Motorized Jib" at bounding box center [302, 462] width 25 height 4
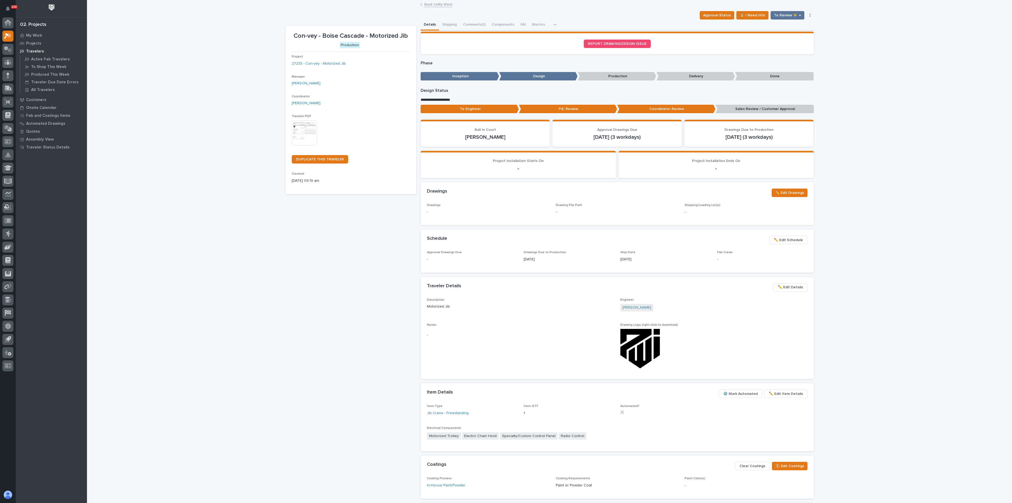
click at [329, 271] on div "Con-vey - Boise Cascade - Motorized Jib Production Project 27233 - Con-vey - Mo…" at bounding box center [350, 282] width 131 height 512
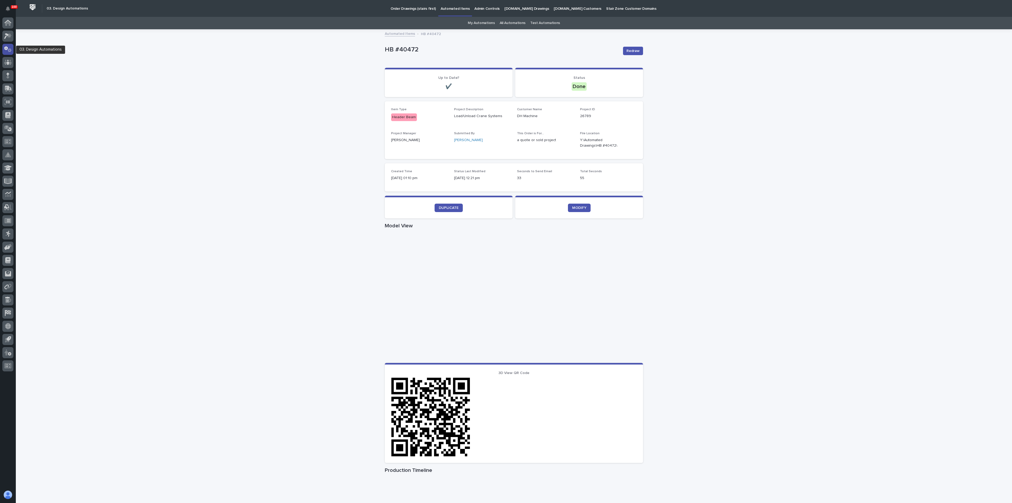
click at [7, 50] on icon at bounding box center [8, 49] width 8 height 6
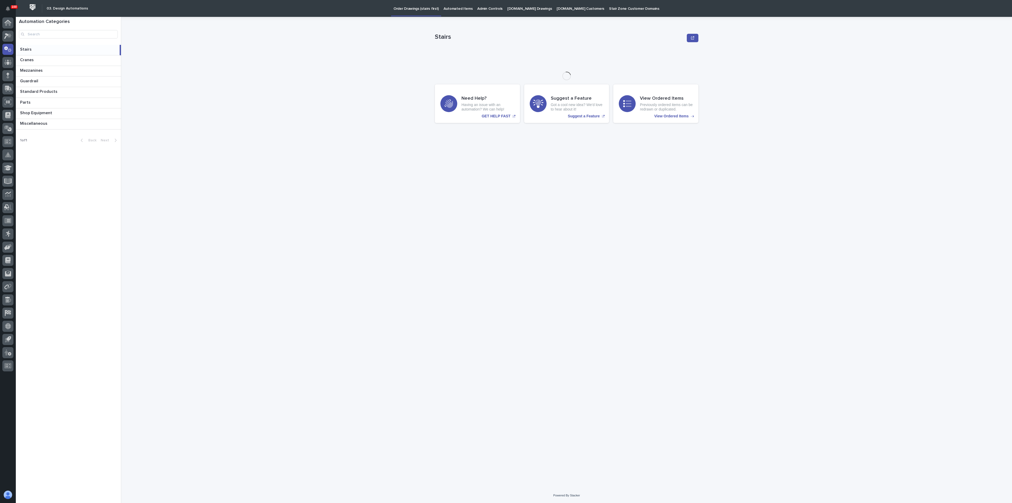
click at [459, 9] on p "Automated Items" at bounding box center [458, 5] width 29 height 11
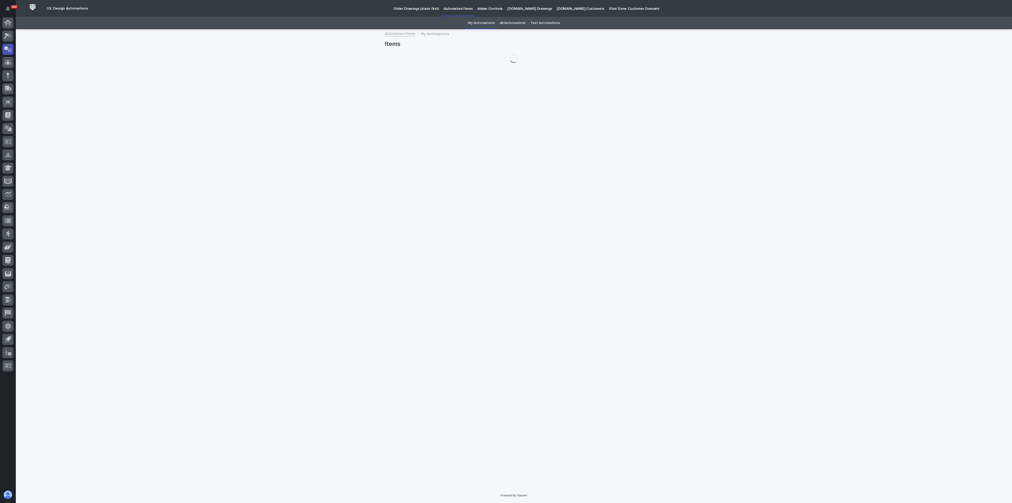
click at [509, 22] on link "All Automations" at bounding box center [513, 23] width 26 height 12
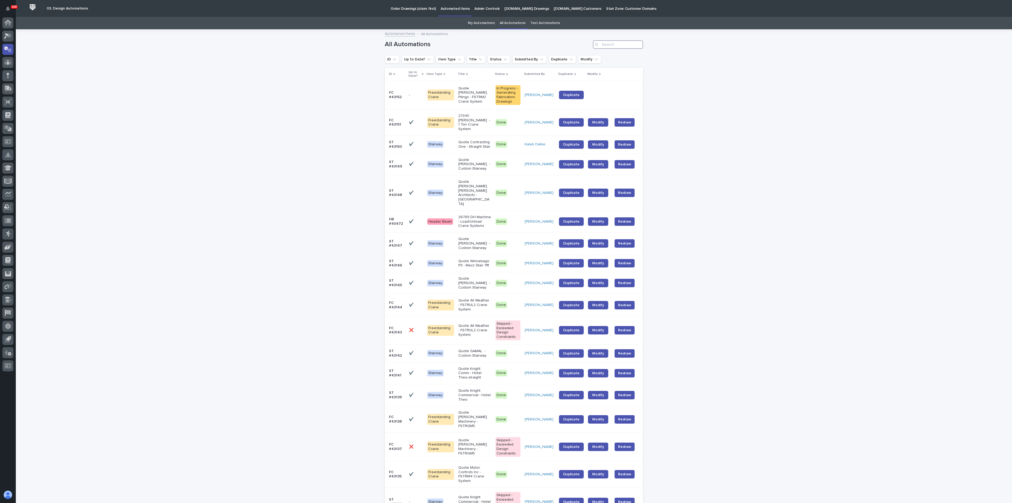
click at [619, 45] on input "Search" at bounding box center [618, 44] width 50 height 8
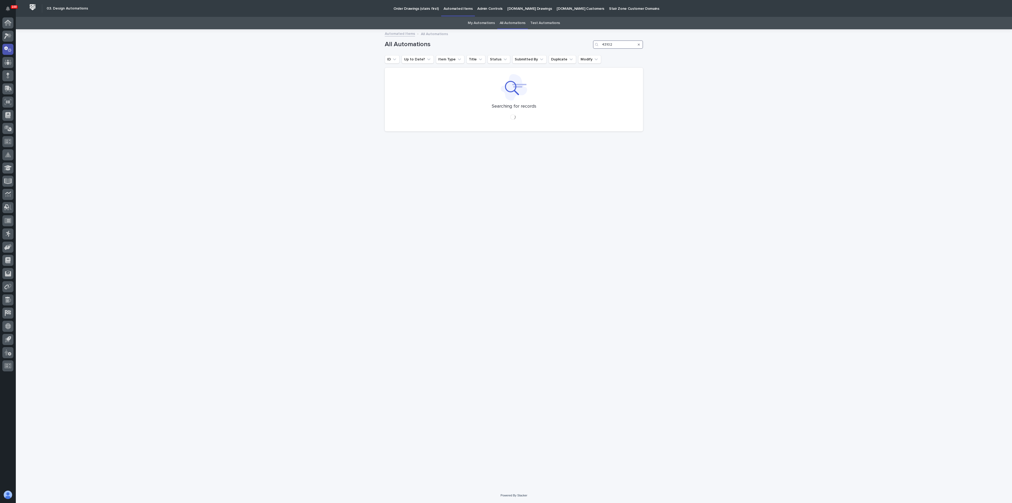
type input "43102"
click at [485, 87] on p "Quote Pearson Pilings - FSTRM1 Crane System" at bounding box center [489, 94] width 33 height 18
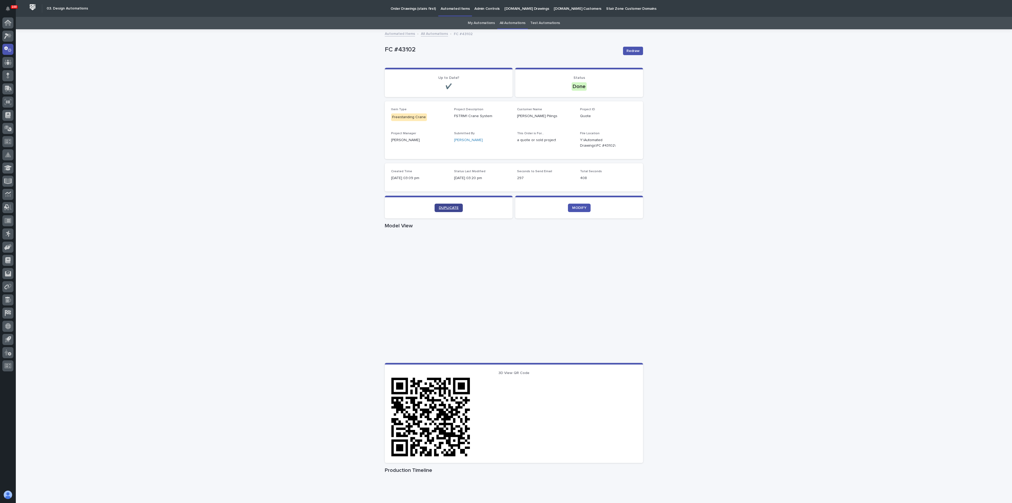
click at [459, 207] on link "DUPLICATE" at bounding box center [449, 207] width 28 height 8
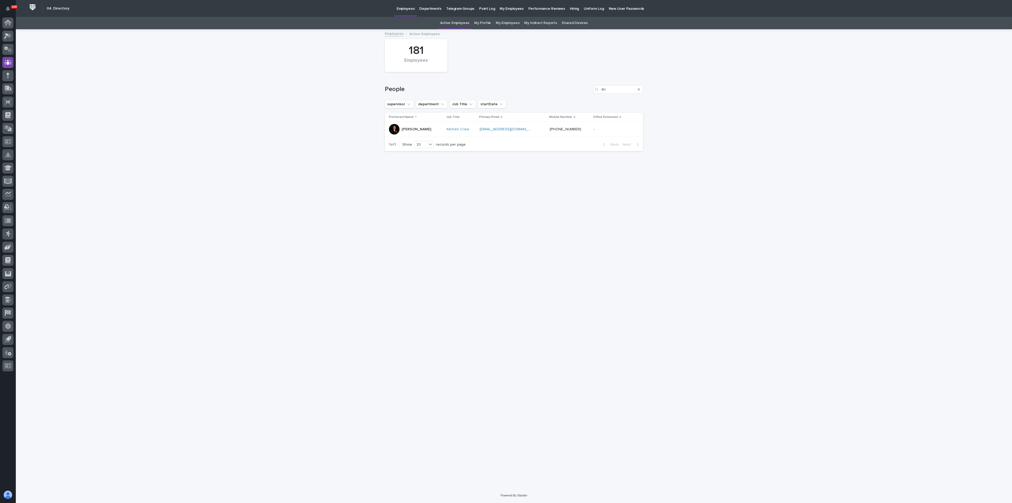
click at [397, 128] on div at bounding box center [394, 129] width 11 height 11
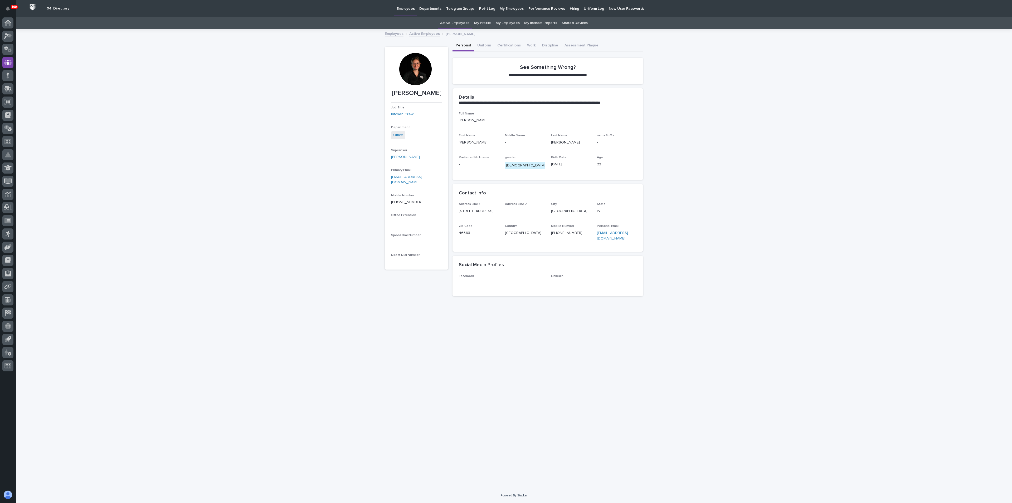
click at [405, 59] on div at bounding box center [415, 69] width 32 height 32
click at [418, 67] on div at bounding box center [415, 69] width 32 height 32
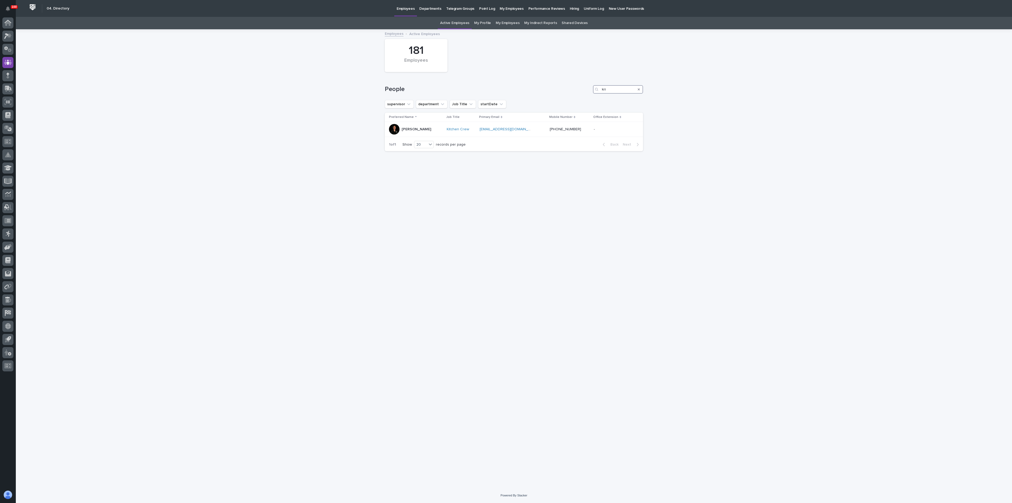
click at [608, 88] on input "kri" at bounding box center [618, 89] width 50 height 8
drag, startPoint x: 608, startPoint y: 87, endPoint x: 594, endPoint y: 89, distance: 14.0
click at [594, 89] on div "kri" at bounding box center [618, 89] width 50 height 8
type input "[PERSON_NAME]"
click at [397, 126] on div at bounding box center [394, 129] width 11 height 11
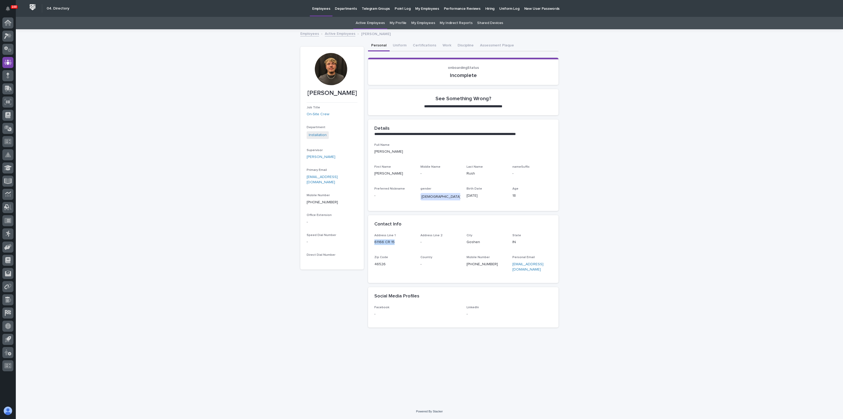
drag, startPoint x: 396, startPoint y: 242, endPoint x: 374, endPoint y: 243, distance: 22.4
click at [374, 243] on div "Address Line 1 61166 CR 15 Address Line 2 - [GEOGRAPHIC_DATA] [US_STATE] Zip Co…" at bounding box center [463, 257] width 191 height 49
copy p "61166 CR 15"
